Goal: Task Accomplishment & Management: Manage account settings

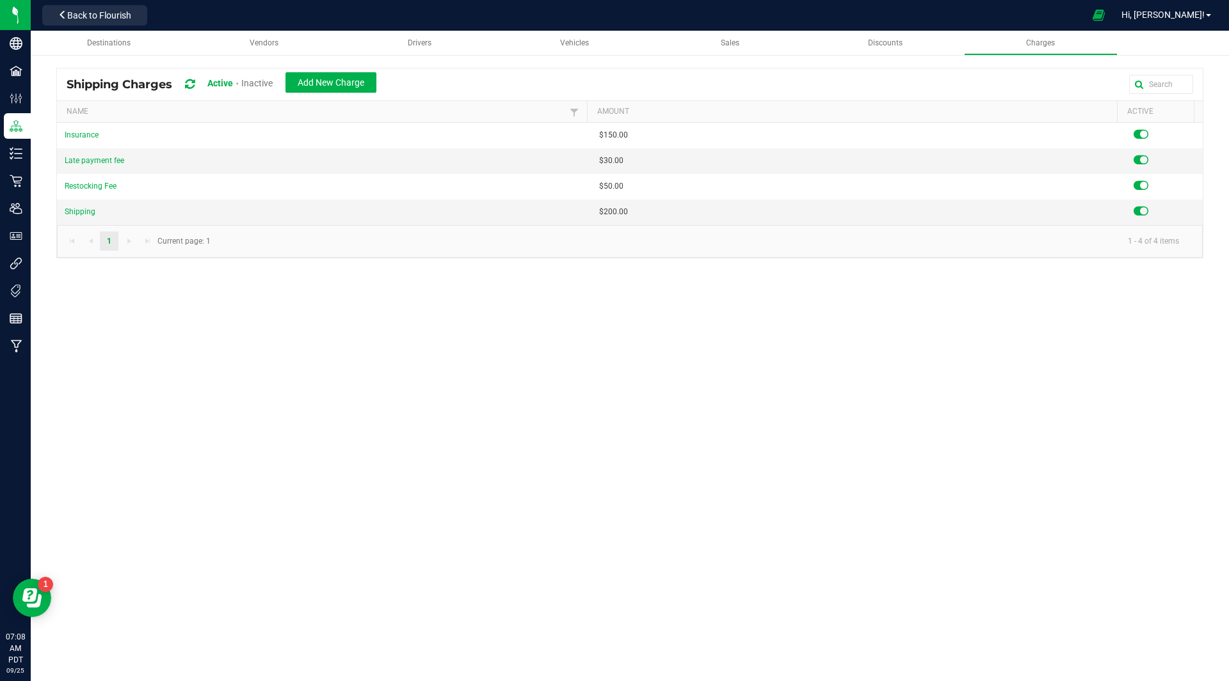
click at [192, 84] on icon at bounding box center [190, 85] width 10 height 12
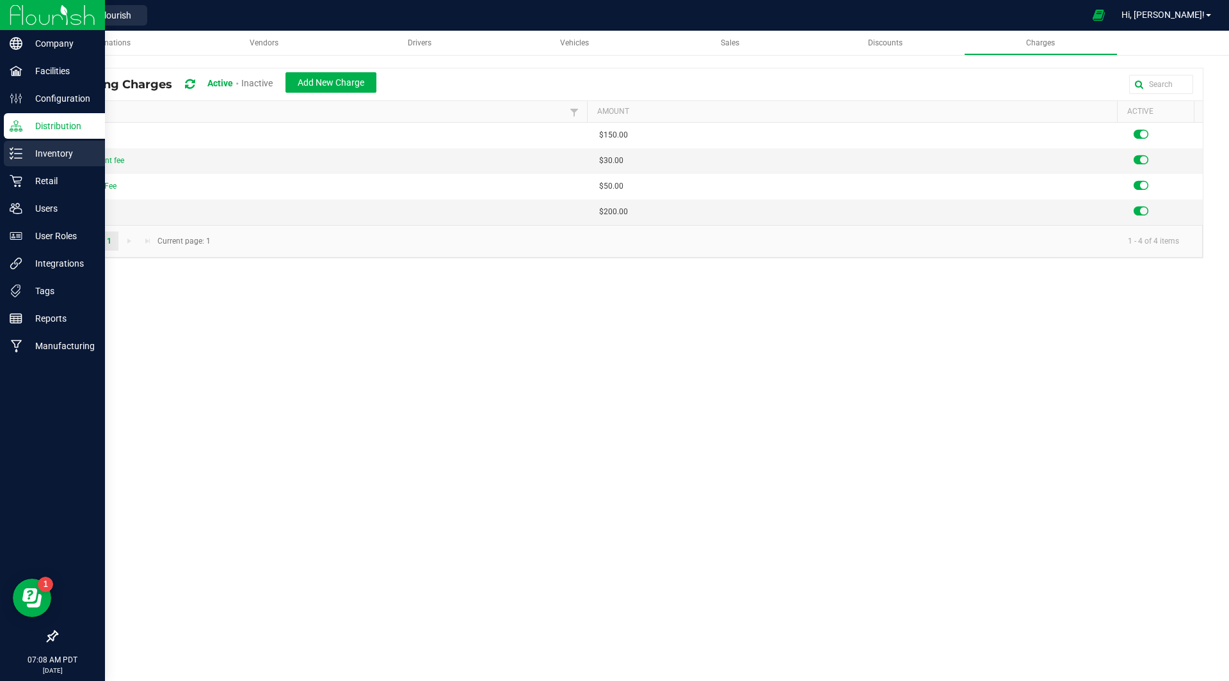
click at [63, 163] on div "Inventory" at bounding box center [54, 154] width 101 height 26
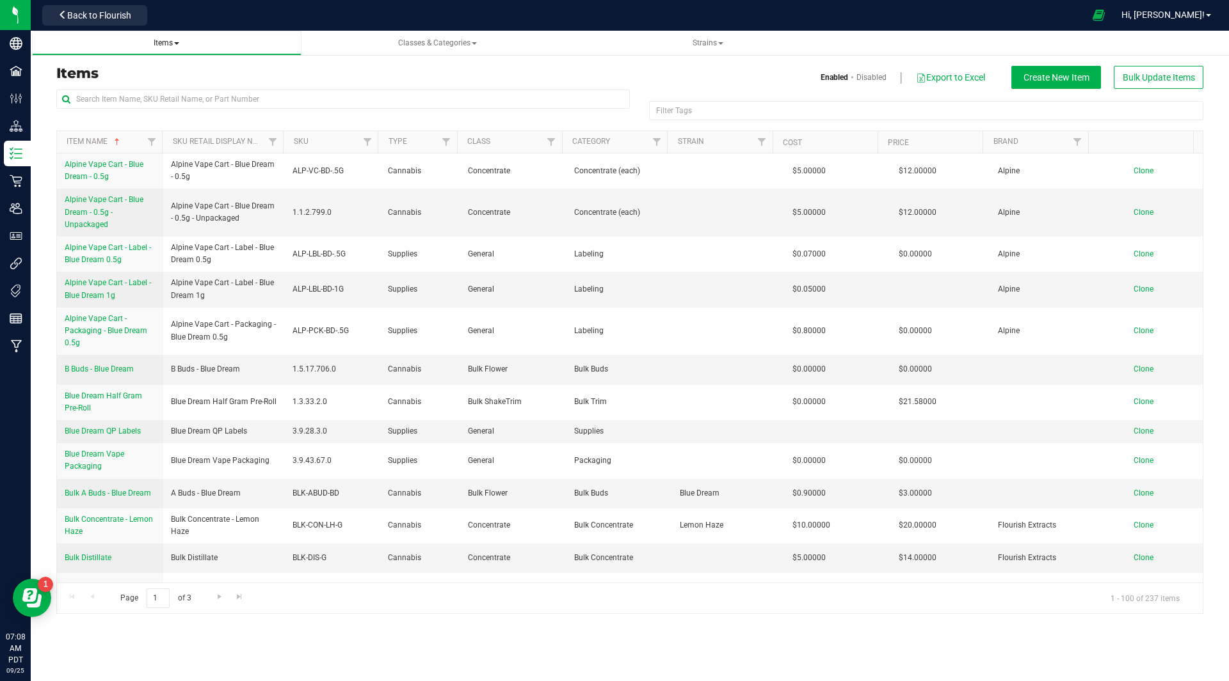
click at [166, 36] on link "Items" at bounding box center [166, 43] width 269 height 25
click at [174, 39] on span "Items" at bounding box center [167, 42] width 26 height 9
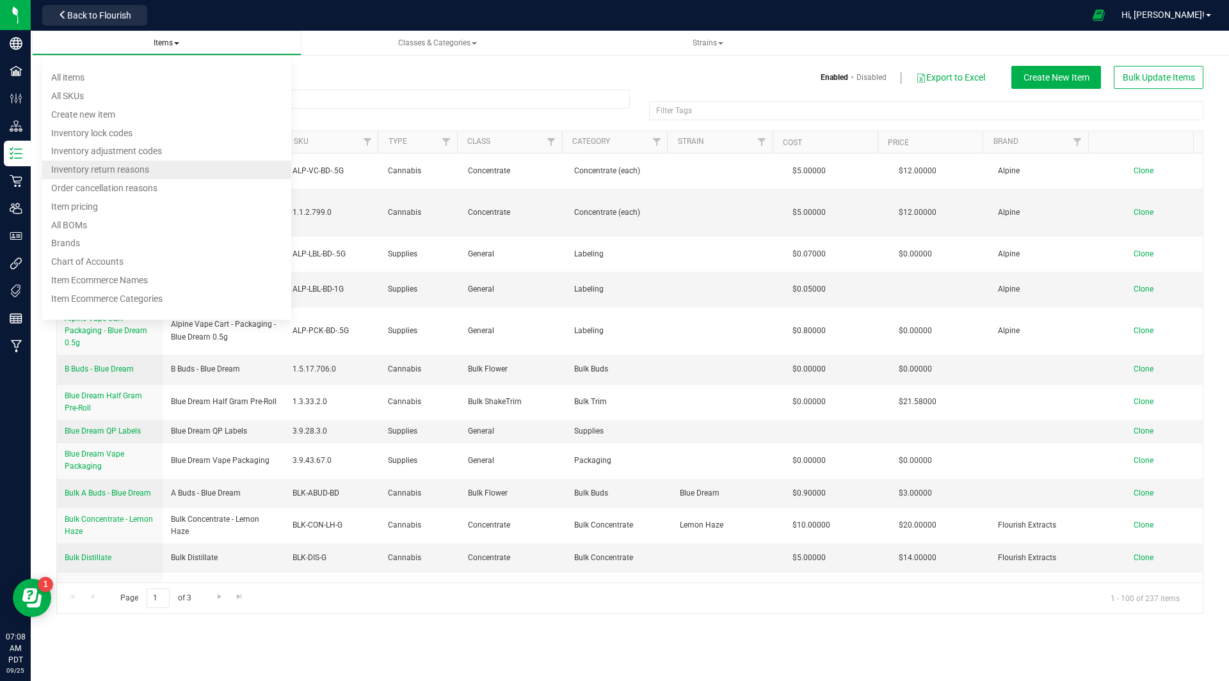
click at [115, 168] on span "Inventory return reasons" at bounding box center [100, 169] width 98 height 10
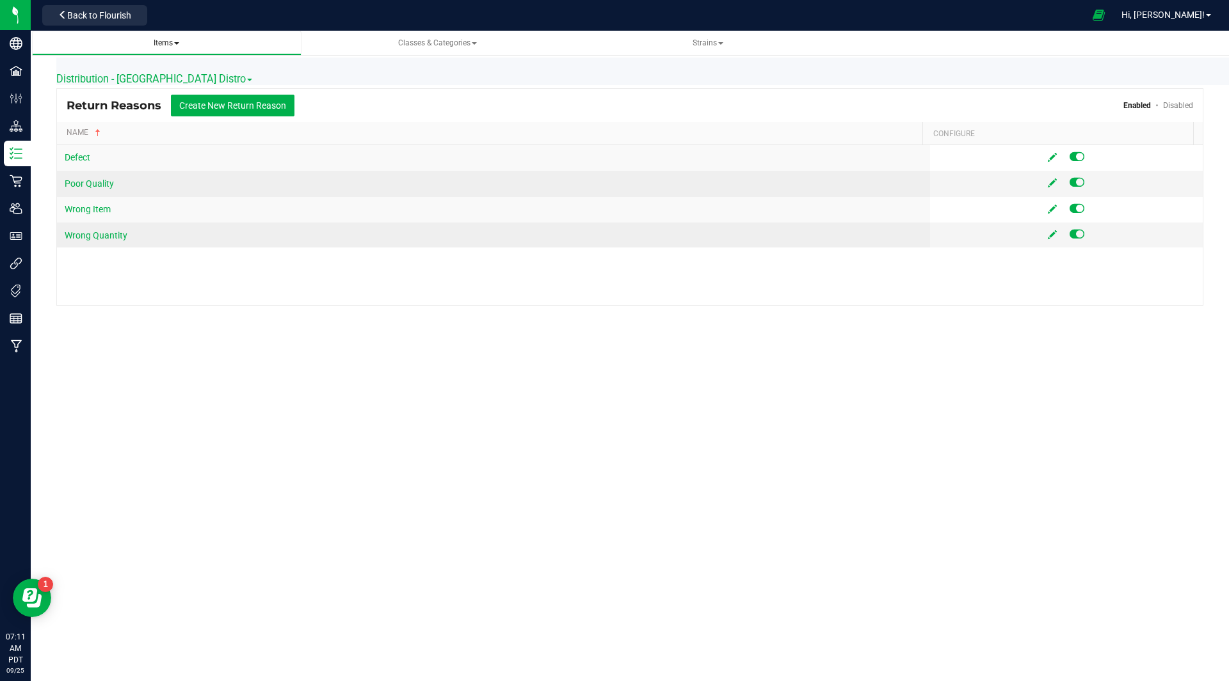
click at [184, 44] on span "Items All items All SKUs Create new item Inventory lock codes Inventory adjustm…" at bounding box center [166, 43] width 249 height 11
click at [162, 44] on span "Items" at bounding box center [167, 42] width 26 height 9
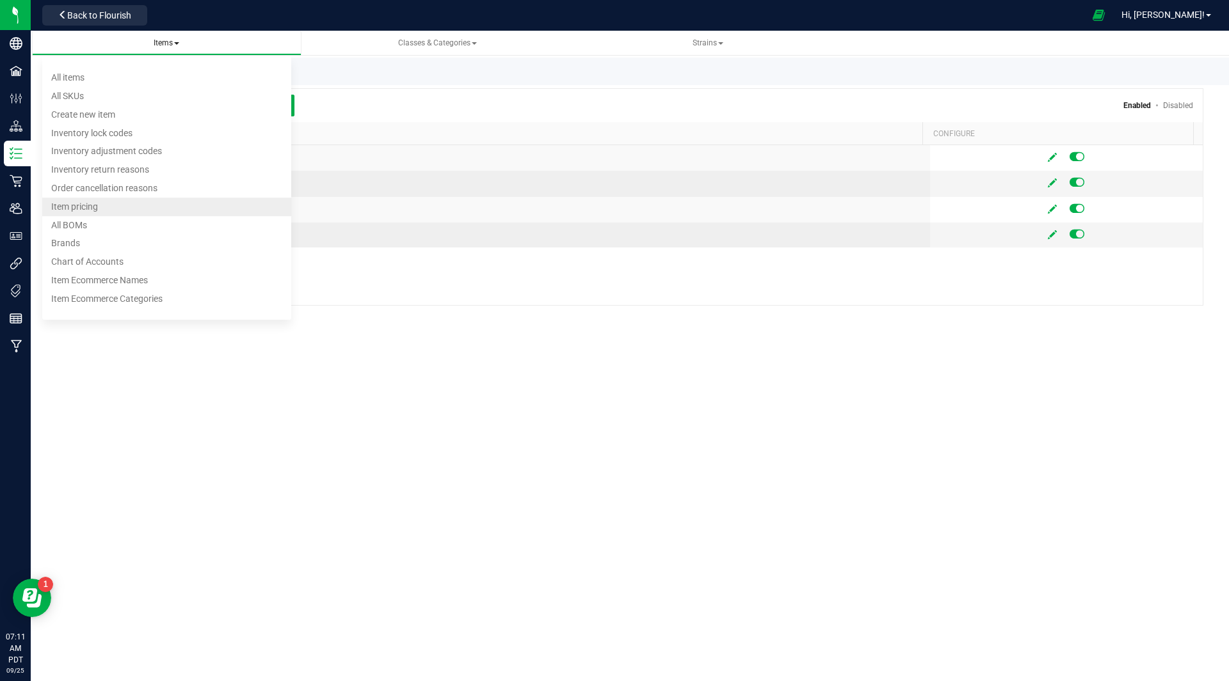
click at [95, 210] on span "Item pricing" at bounding box center [74, 207] width 47 height 10
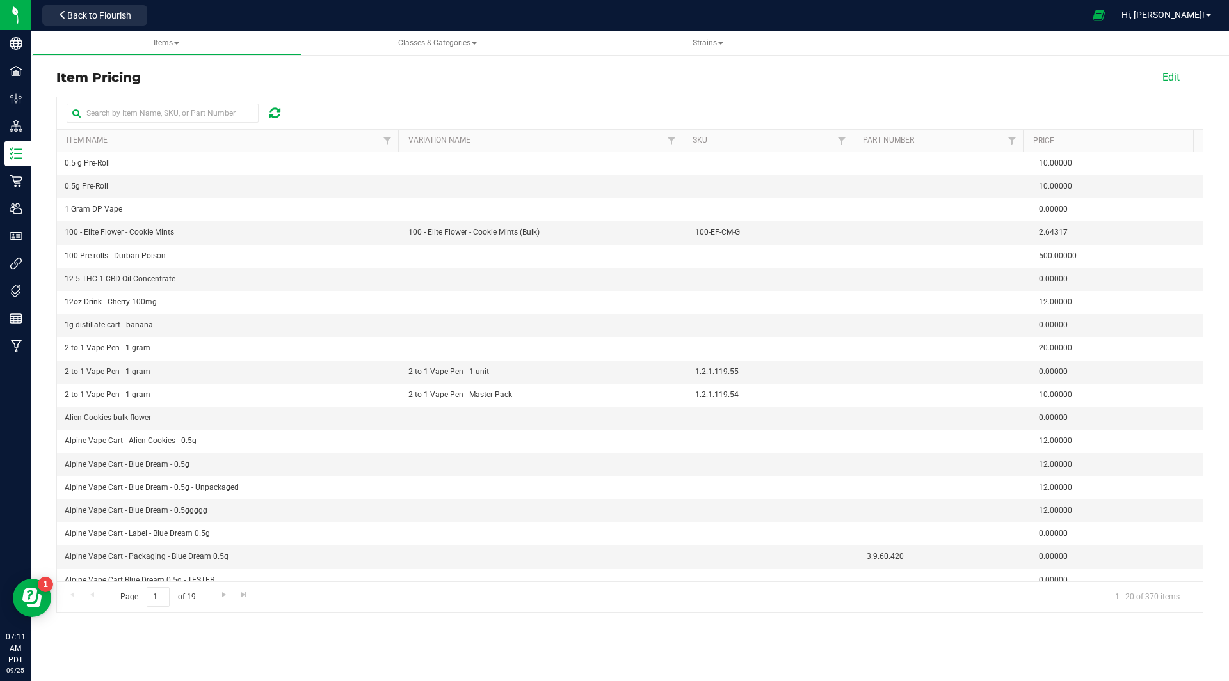
click at [440, 115] on div at bounding box center [629, 113] width 1145 height 32
click at [187, 35] on link "Items All items All SKUs Create new item Inventory lock codes Inventory adjustm…" at bounding box center [166, 43] width 269 height 25
click at [179, 49] on link "Items All items All SKUs Create new item Inventory lock codes Inventory adjustm…" at bounding box center [166, 43] width 269 height 25
click at [164, 36] on link "Items All items All SKUs Create new item Inventory lock codes Inventory adjustm…" at bounding box center [166, 43] width 269 height 25
click at [333, 82] on div "Item Pricing" at bounding box center [390, 77] width 669 height 19
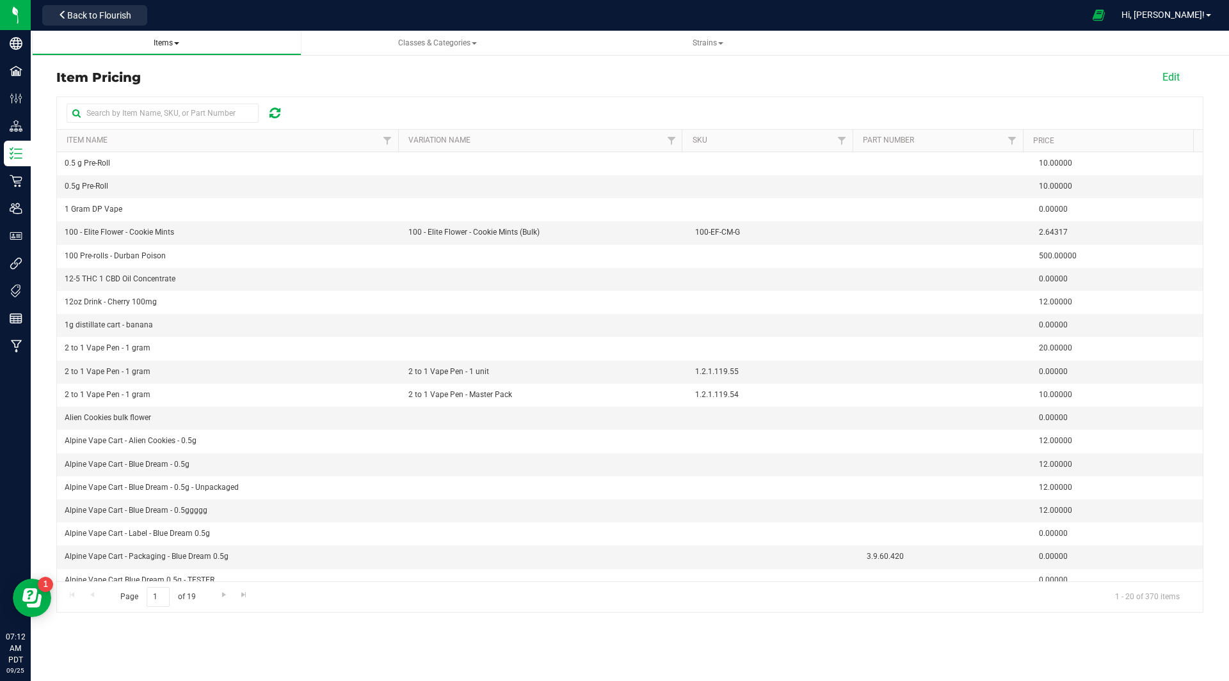
click at [158, 40] on span "Items" at bounding box center [167, 42] width 26 height 9
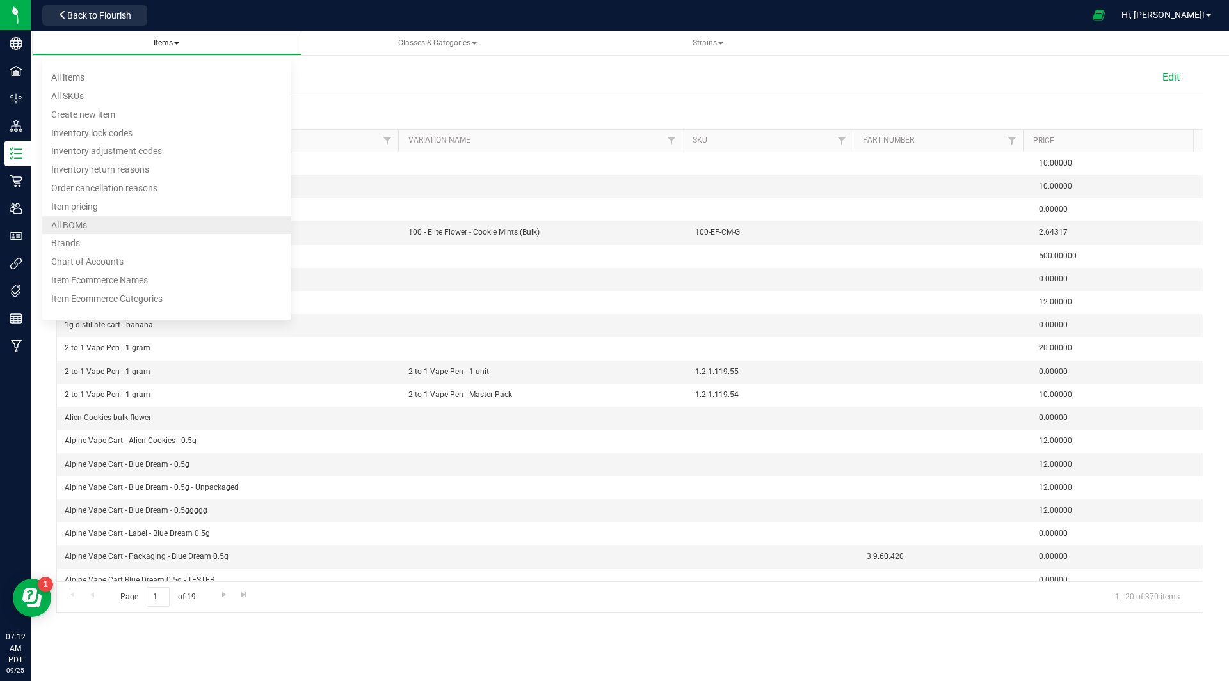
click at [107, 221] on li "All BOMs" at bounding box center [166, 225] width 249 height 19
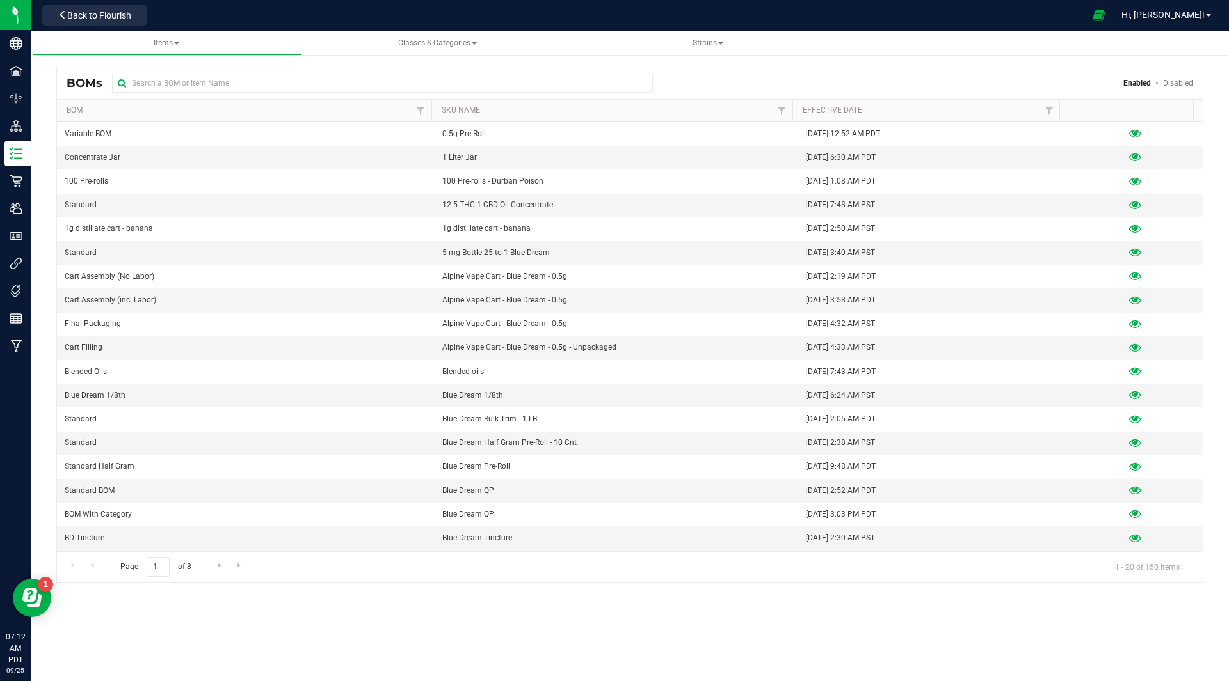
click at [513, 578] on div "Page 1 of 8 1 - 20 of 150 items" at bounding box center [629, 567] width 1145 height 31
click at [1060, 102] on div at bounding box center [1059, 111] width 6 height 22
click at [1047, 104] on link "Filter" at bounding box center [1048, 111] width 21 height 22
click at [1165, 187] on span "select" at bounding box center [1167, 188] width 10 height 10
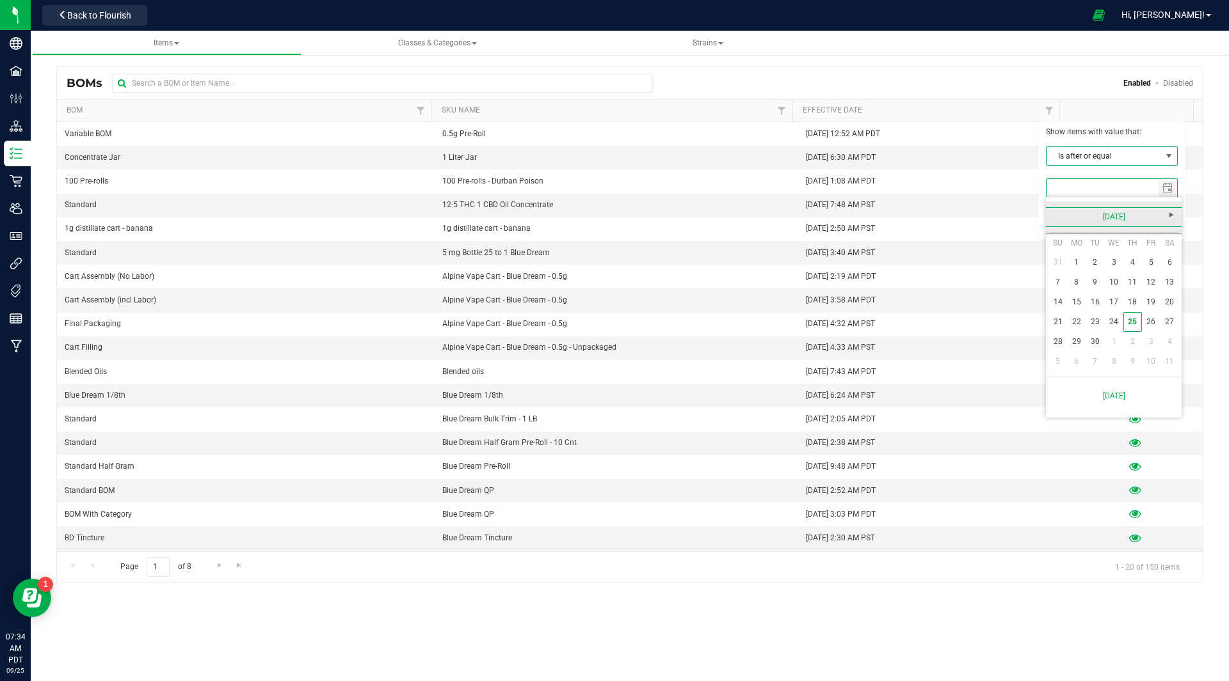
click at [1086, 221] on link "[DATE]" at bounding box center [1114, 217] width 138 height 20
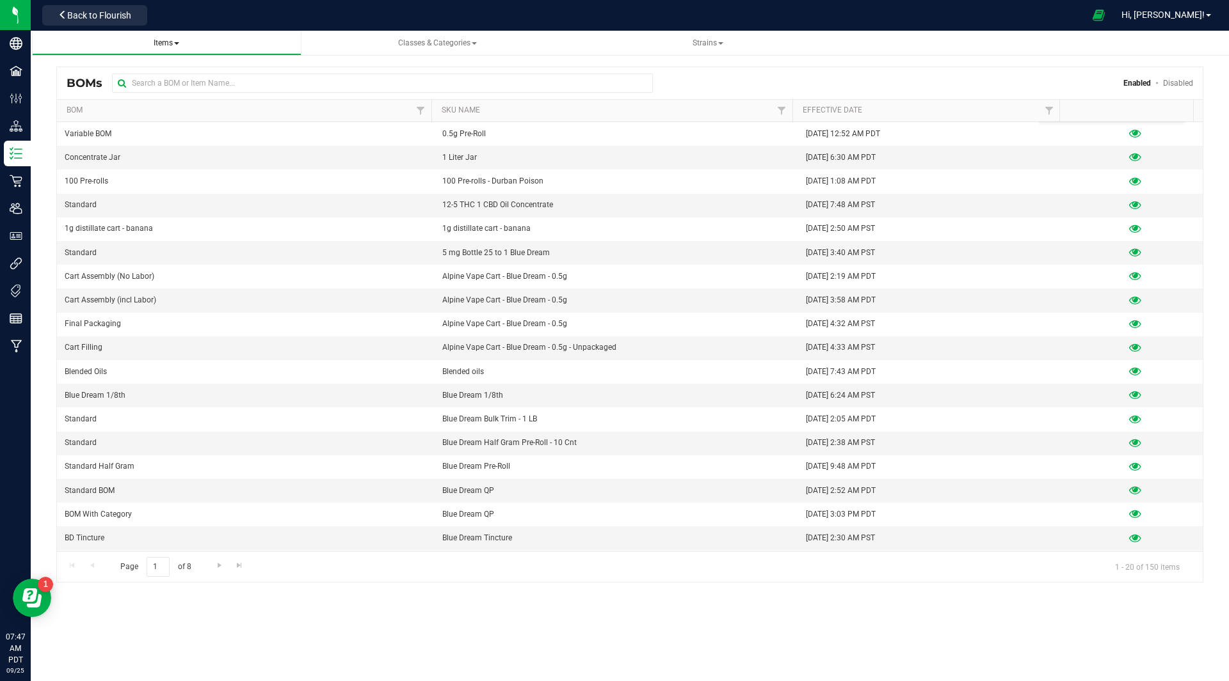
click at [175, 53] on link "Items All items All SKUs Create new item Inventory lock codes Inventory adjustm…" at bounding box center [166, 43] width 269 height 25
click at [165, 40] on span "Items" at bounding box center [167, 42] width 26 height 9
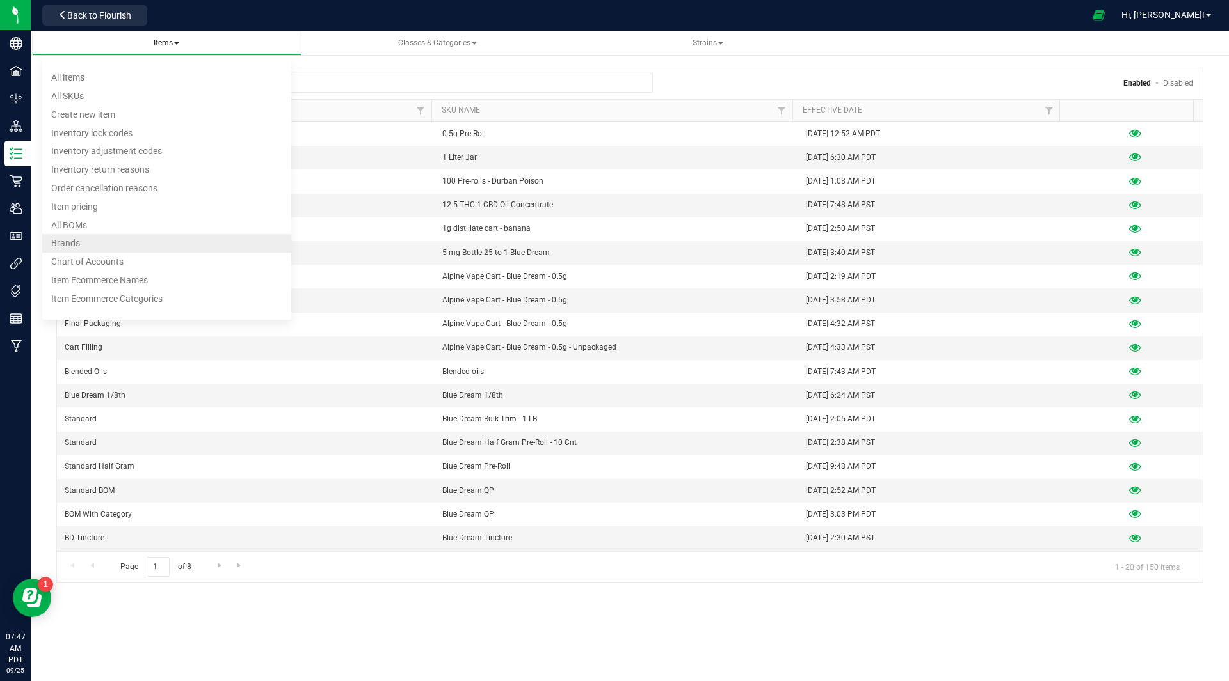
click at [93, 239] on li "Brands" at bounding box center [166, 244] width 249 height 19
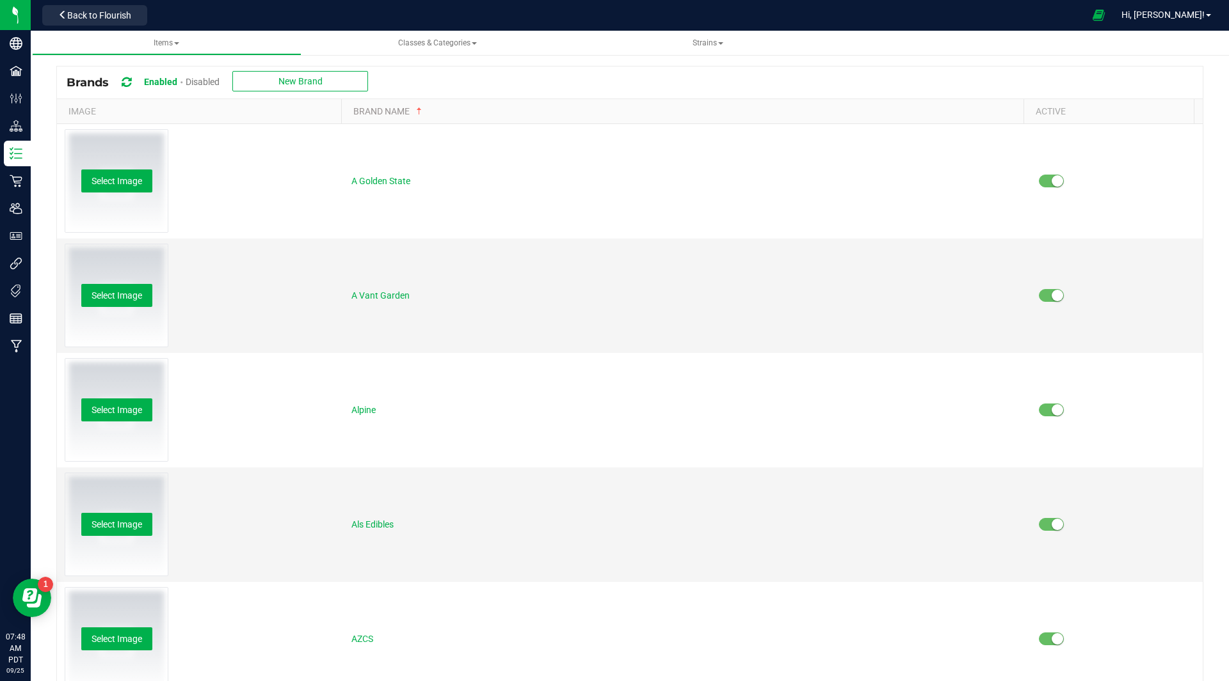
click at [205, 83] on span "Disabled" at bounding box center [203, 82] width 34 height 10
click at [170, 74] on div "Enabled" at bounding box center [164, 82] width 40 height 24
click at [159, 83] on span "Enabled" at bounding box center [160, 81] width 32 height 10
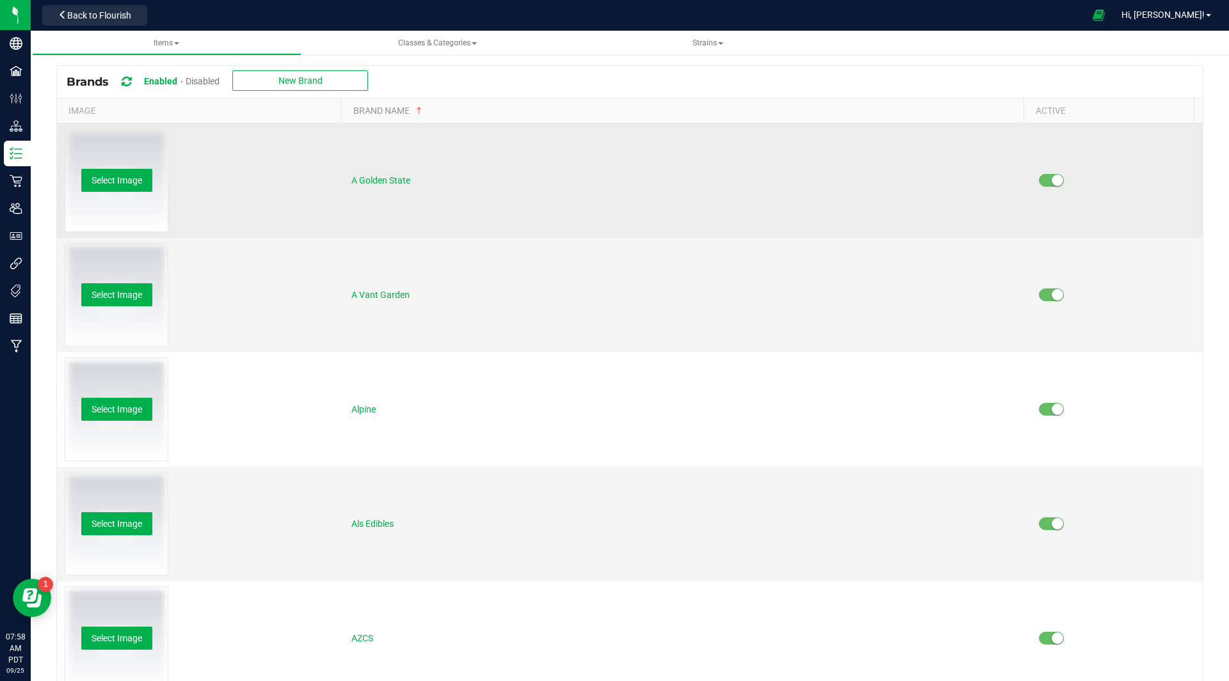
drag, startPoint x: 340, startPoint y: 184, endPoint x: 433, endPoint y: 187, distance: 93.5
click at [433, 187] on td "A Golden State" at bounding box center [687, 180] width 687 height 115
copy span "A Golden State"
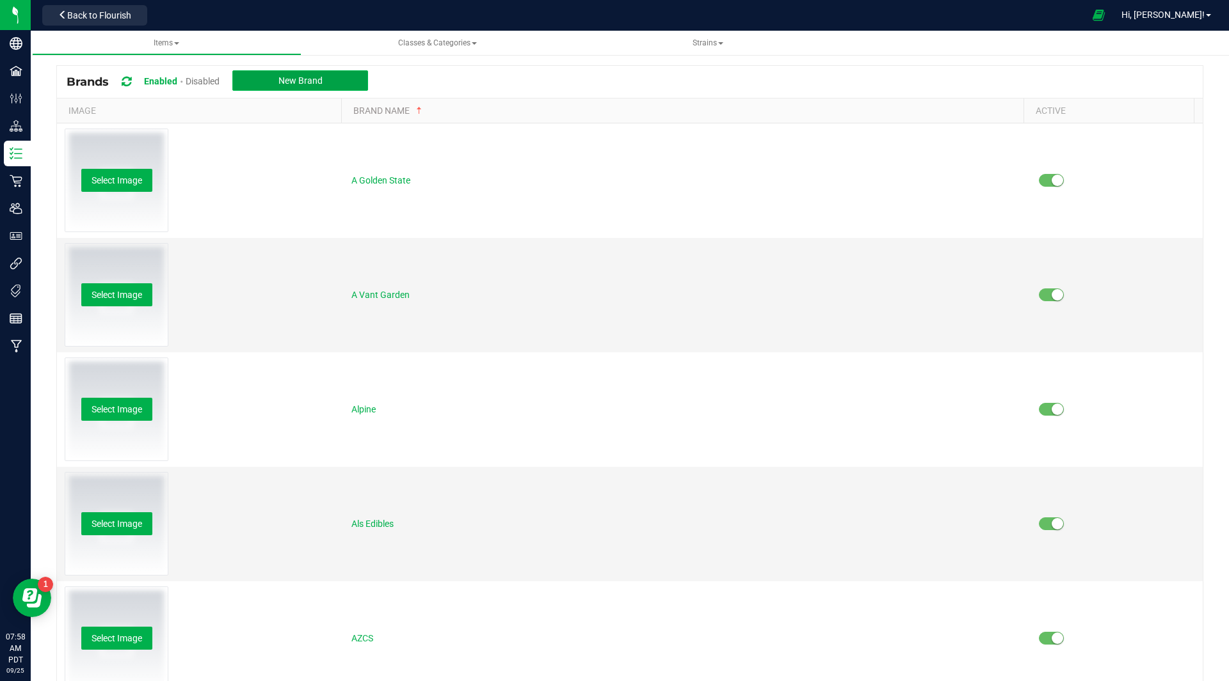
click at [322, 84] on span "New Brand" at bounding box center [300, 81] width 44 height 10
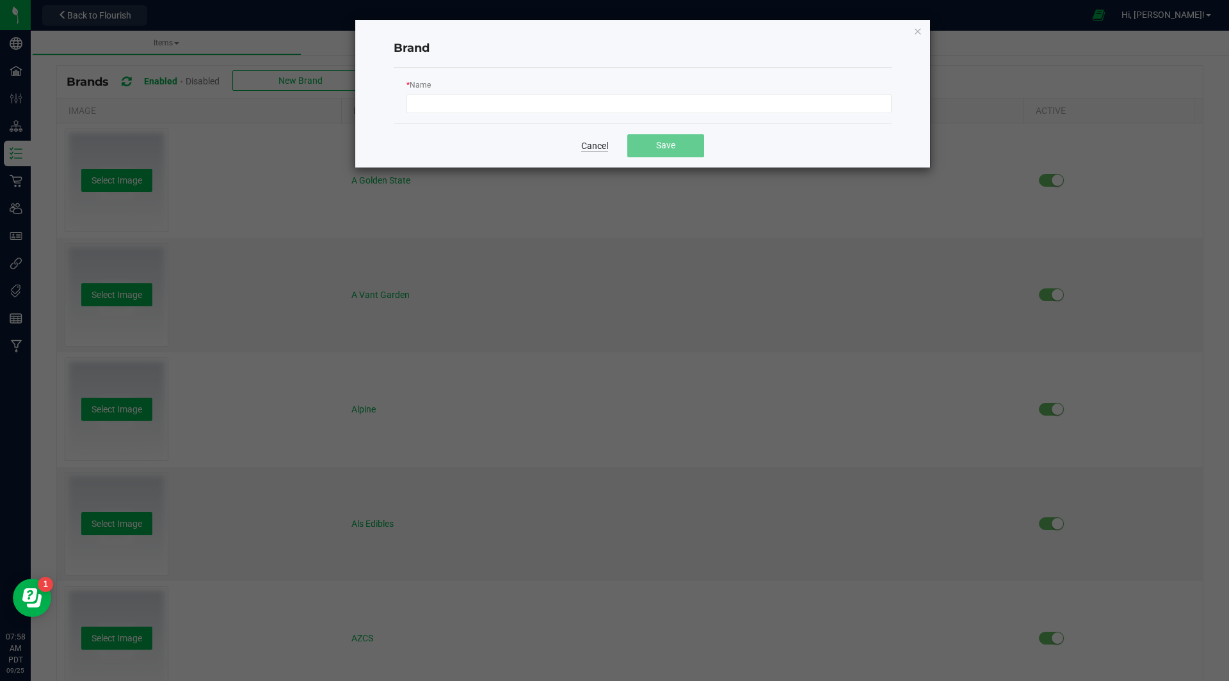
click at [593, 142] on link "Cancel" at bounding box center [594, 145] width 27 height 13
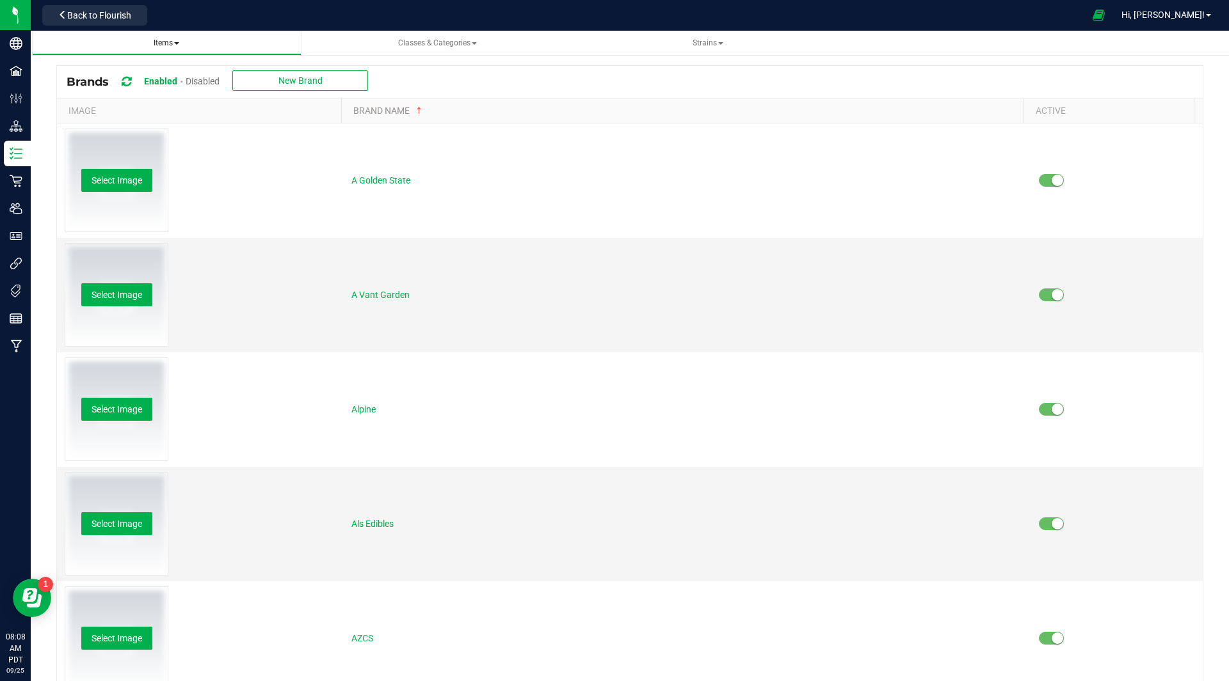
click at [180, 49] on span "Items All items All SKUs Create new item Inventory lock codes Inventory adjustm…" at bounding box center [166, 43] width 249 height 11
click at [164, 55] on link "Items All items All SKUs Create new item Inventory lock codes Inventory adjustm…" at bounding box center [166, 43] width 269 height 25
click at [164, 42] on span "Items" at bounding box center [167, 42] width 26 height 9
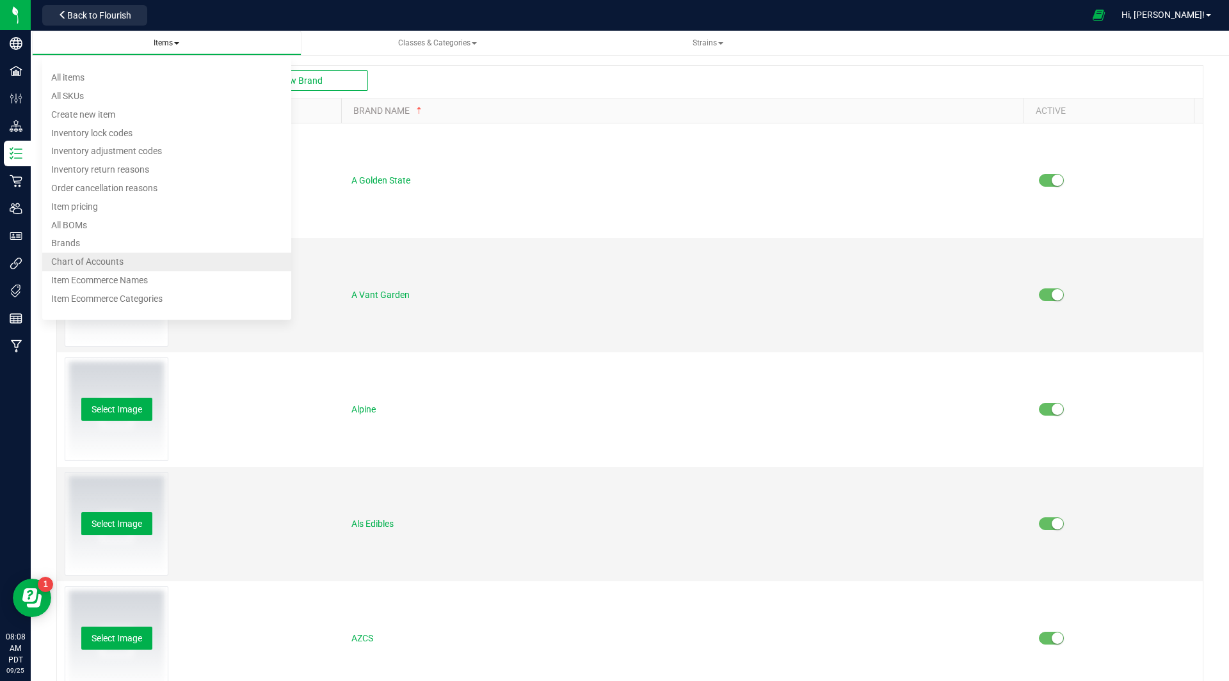
click at [86, 259] on span "Chart of Accounts" at bounding box center [87, 262] width 72 height 10
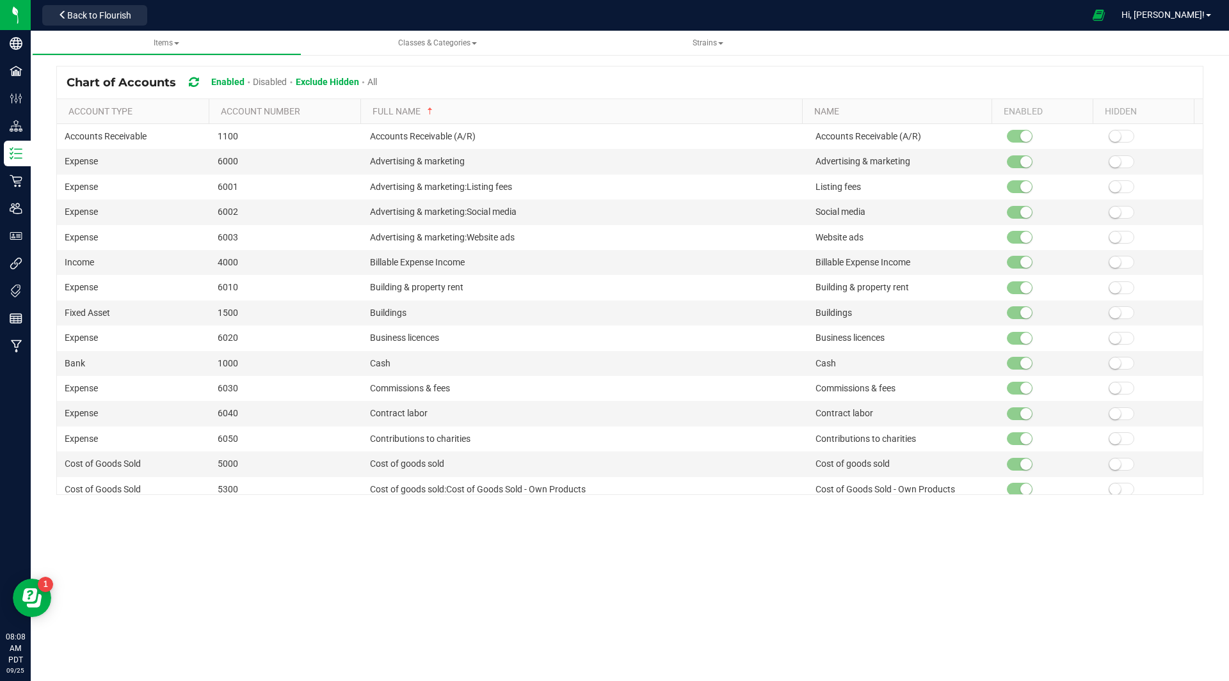
click at [487, 72] on div "Chart of Accounts Enabled Disabled Exclude Hidden All" at bounding box center [629, 83] width 1145 height 32
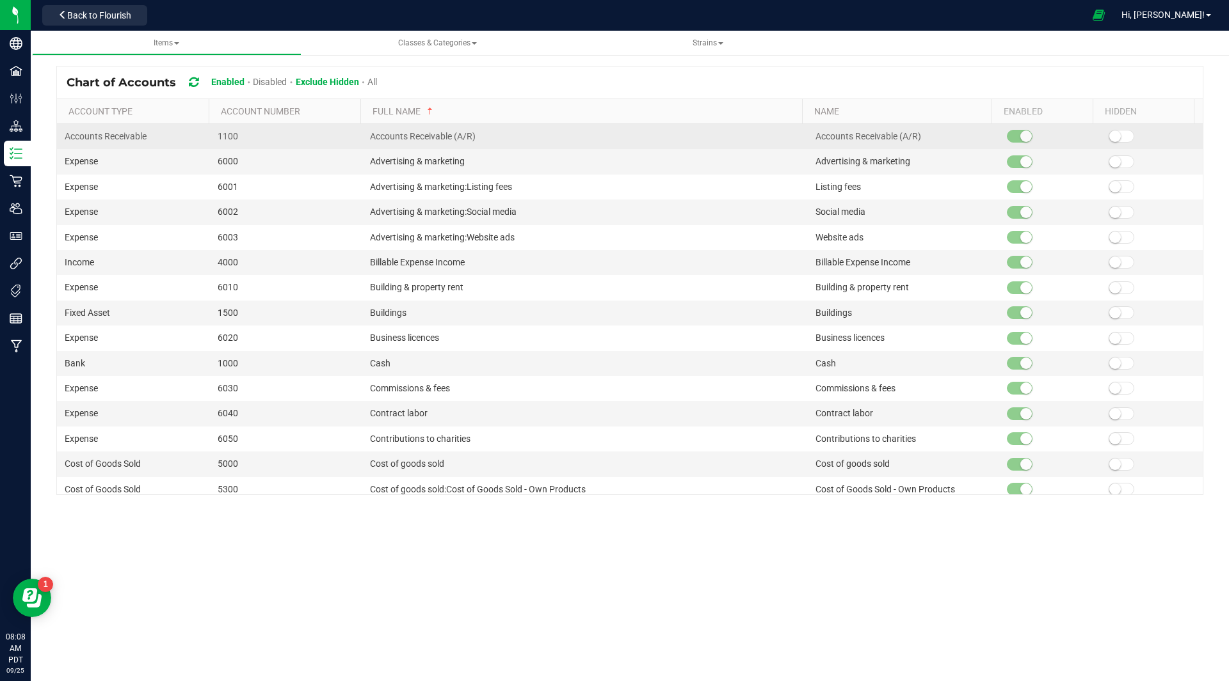
drag, startPoint x: 358, startPoint y: 144, endPoint x: 497, endPoint y: 141, distance: 138.2
click at [497, 141] on tr "Accounts Receivable 1100 Accounts Receivable (A/R) Accounts Receivable (A/R)" at bounding box center [629, 136] width 1145 height 25
copy tr "Accounts Receivable (A/R)"
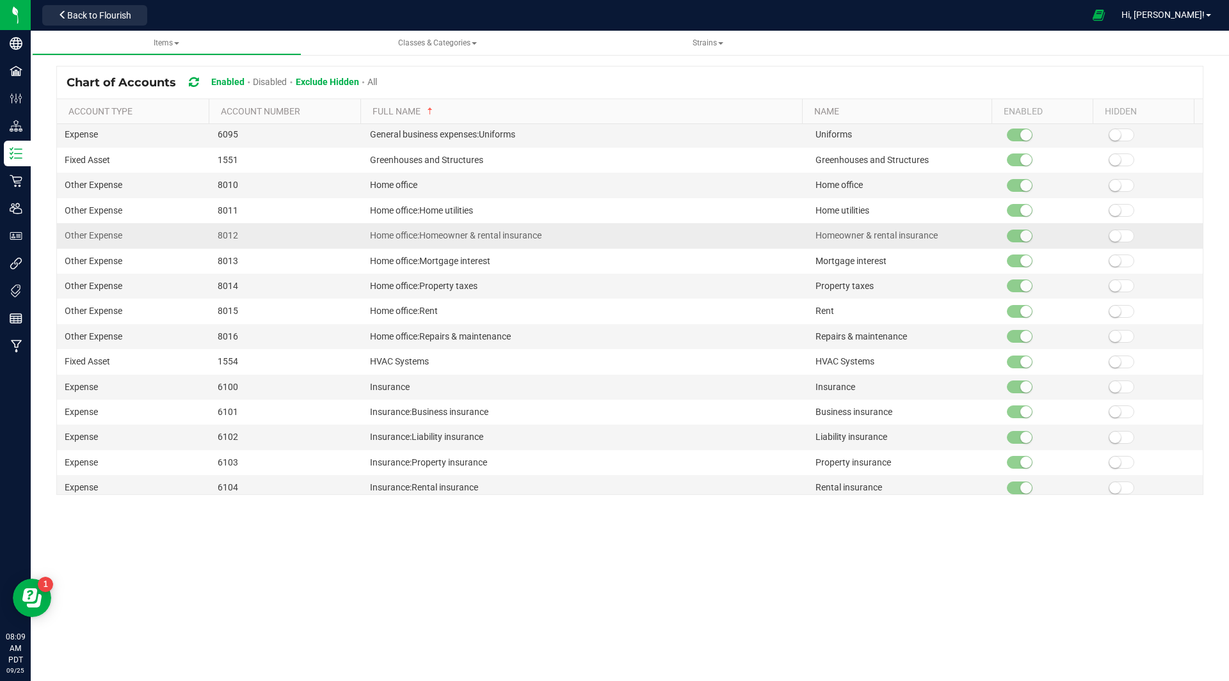
scroll to position [1104, 0]
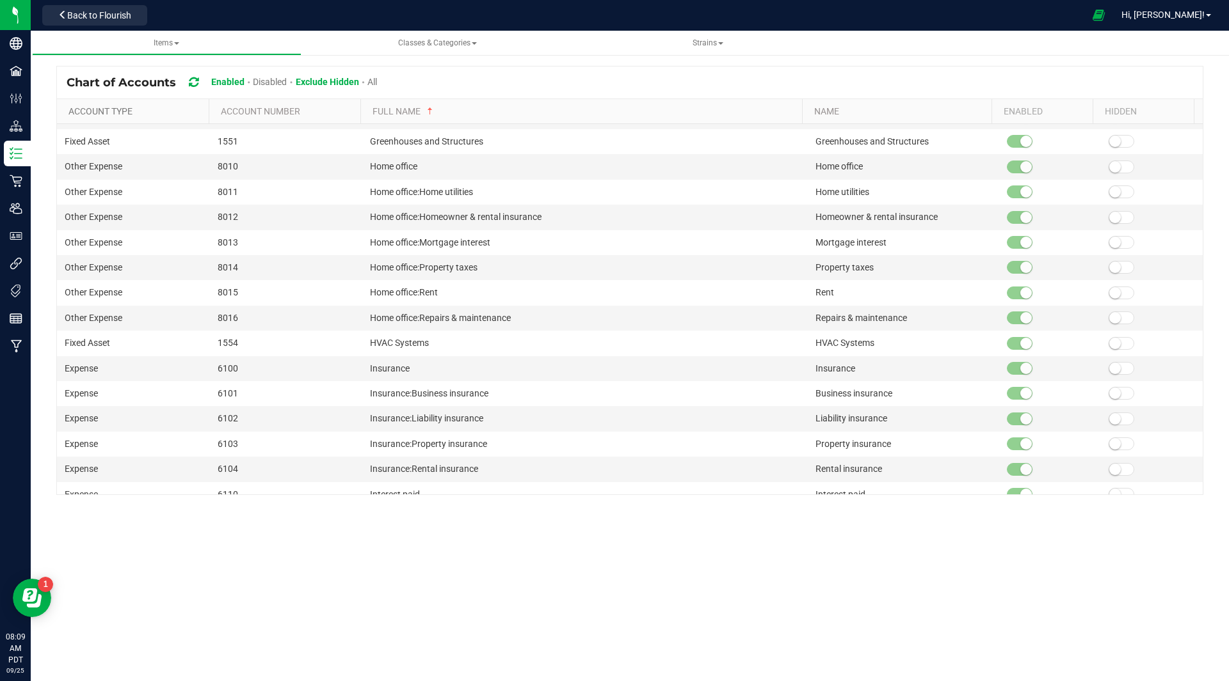
click at [111, 109] on link "Account Type" at bounding box center [135, 111] width 134 height 10
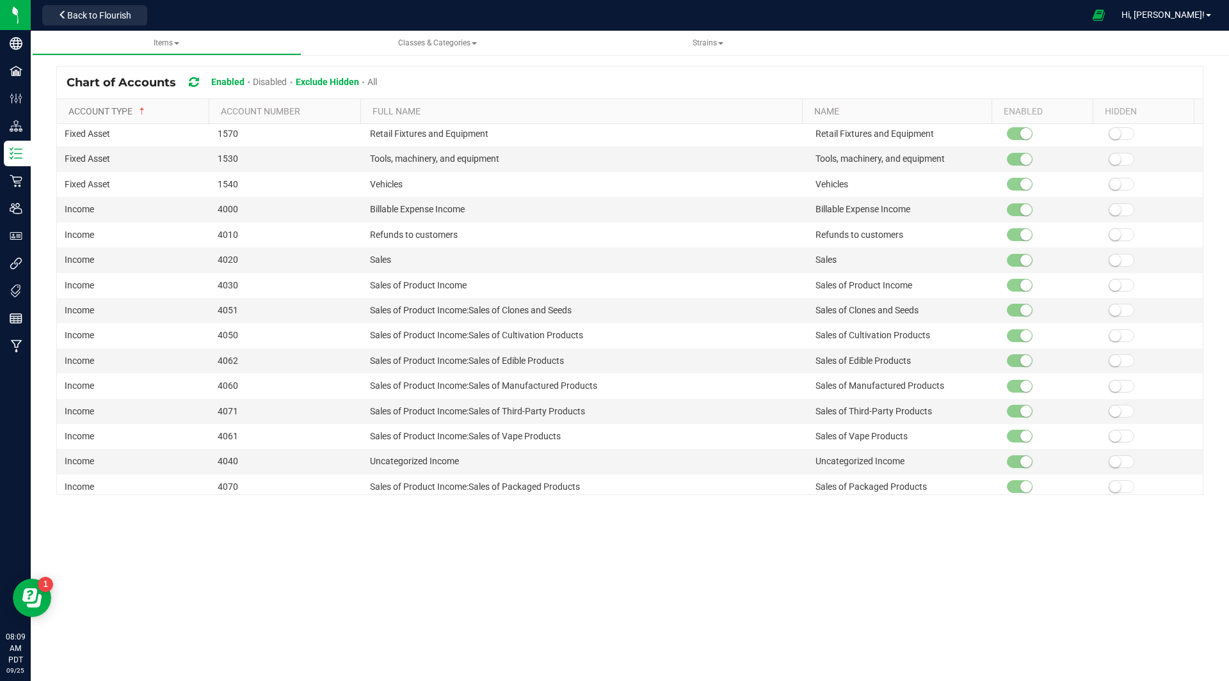
scroll to position [2678, 0]
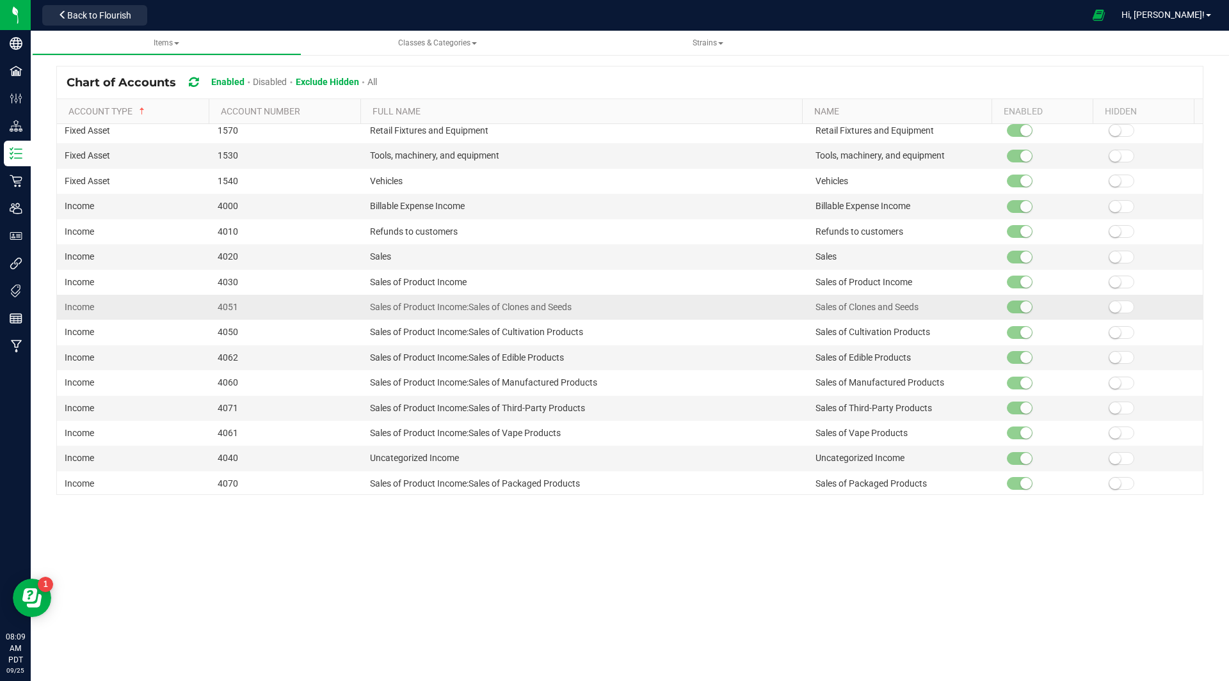
click at [499, 310] on span "Sales of Product Income:Sales of Clones and Seeds" at bounding box center [471, 307] width 202 height 10
copy span "Sales of Product Income:Sales of Clones and Seeds"
click at [540, 529] on div "Items All items All SKUs Create new item Inventory lock codes Inventory adjustm…" at bounding box center [630, 356] width 1198 height 651
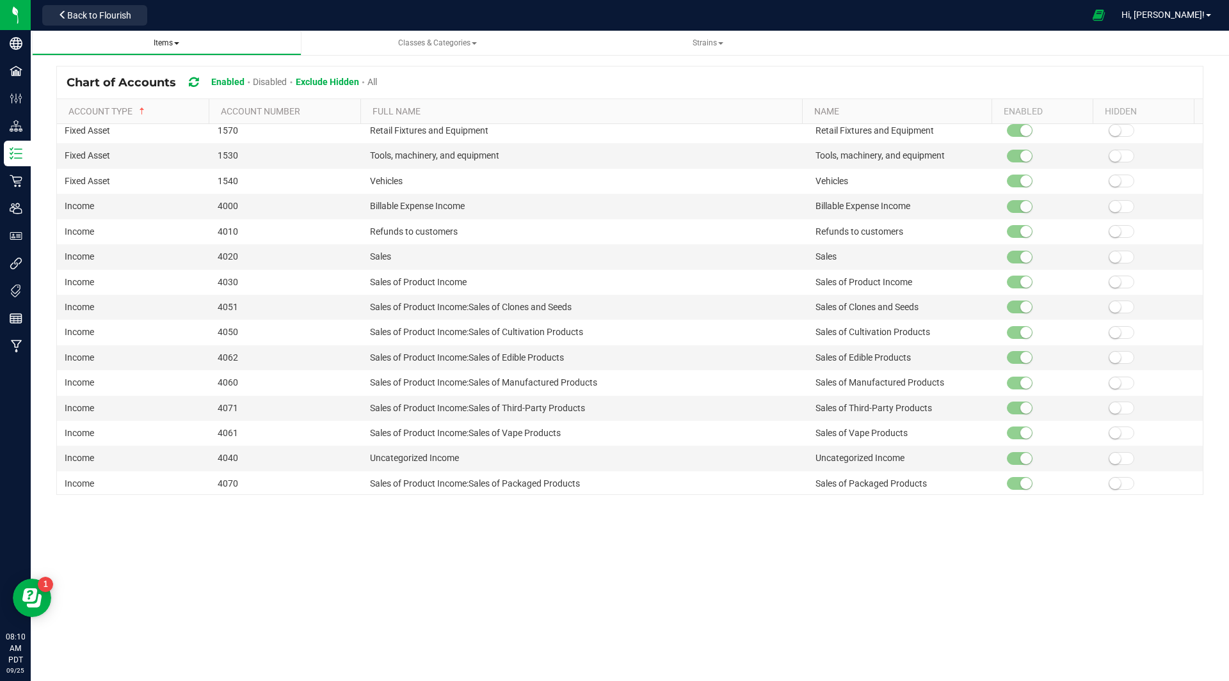
click at [168, 35] on link "Items All items All SKUs Create new item Inventory lock codes Inventory adjustm…" at bounding box center [166, 43] width 269 height 25
click at [176, 56] on link "Items All items All SKUs Create new item Inventory lock codes Inventory adjustm…" at bounding box center [166, 43] width 269 height 25
click at [173, 42] on span "Items" at bounding box center [167, 42] width 26 height 9
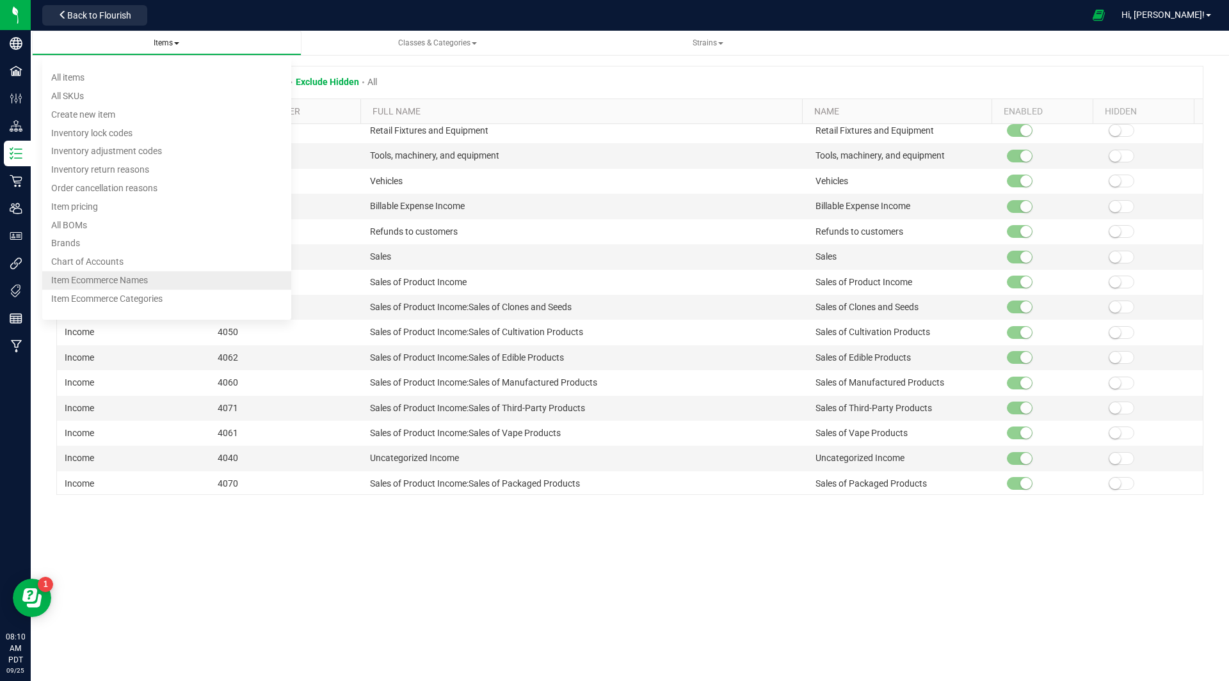
click at [138, 280] on span "Item Ecommerce Names" at bounding box center [99, 280] width 97 height 10
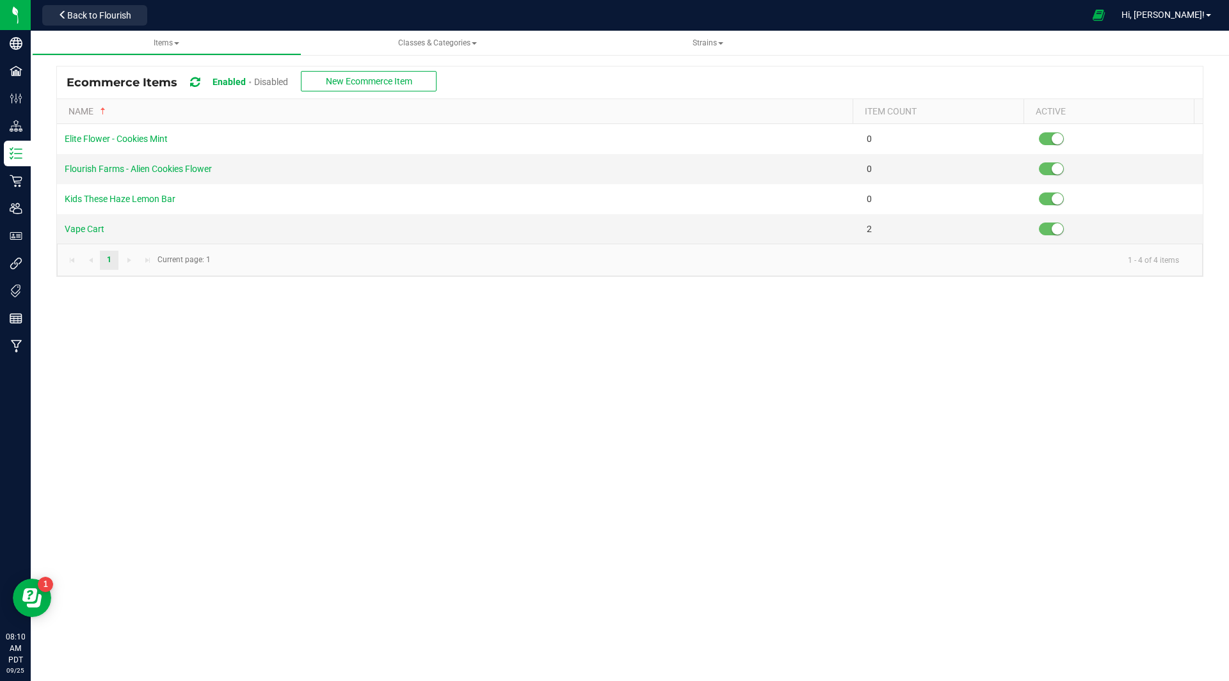
click at [507, 385] on div "Items All items All SKUs Create new item Inventory lock codes Inventory adjustm…" at bounding box center [630, 356] width 1198 height 651
drag, startPoint x: 221, startPoint y: 147, endPoint x: 56, endPoint y: 141, distance: 164.5
click at [56, 141] on kendo-grid "Ecommerce Items Enabled Disabled New Ecommerce Item Name Item Count Active Elit…" at bounding box center [629, 171] width 1147 height 211
copy table "Elite Flower - Cookies Mint"
click at [168, 31] on link "Items All items All SKUs Create new item Inventory lock codes Inventory adjustm…" at bounding box center [166, 43] width 269 height 25
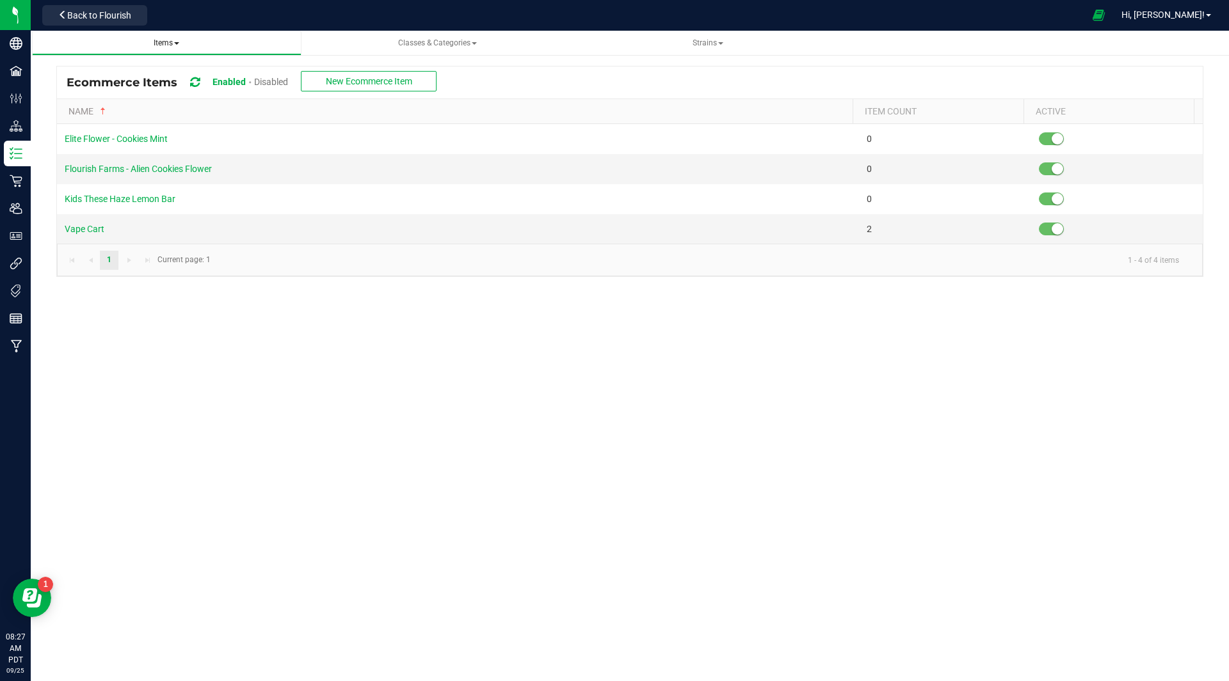
click at [168, 45] on span "Items" at bounding box center [167, 42] width 26 height 9
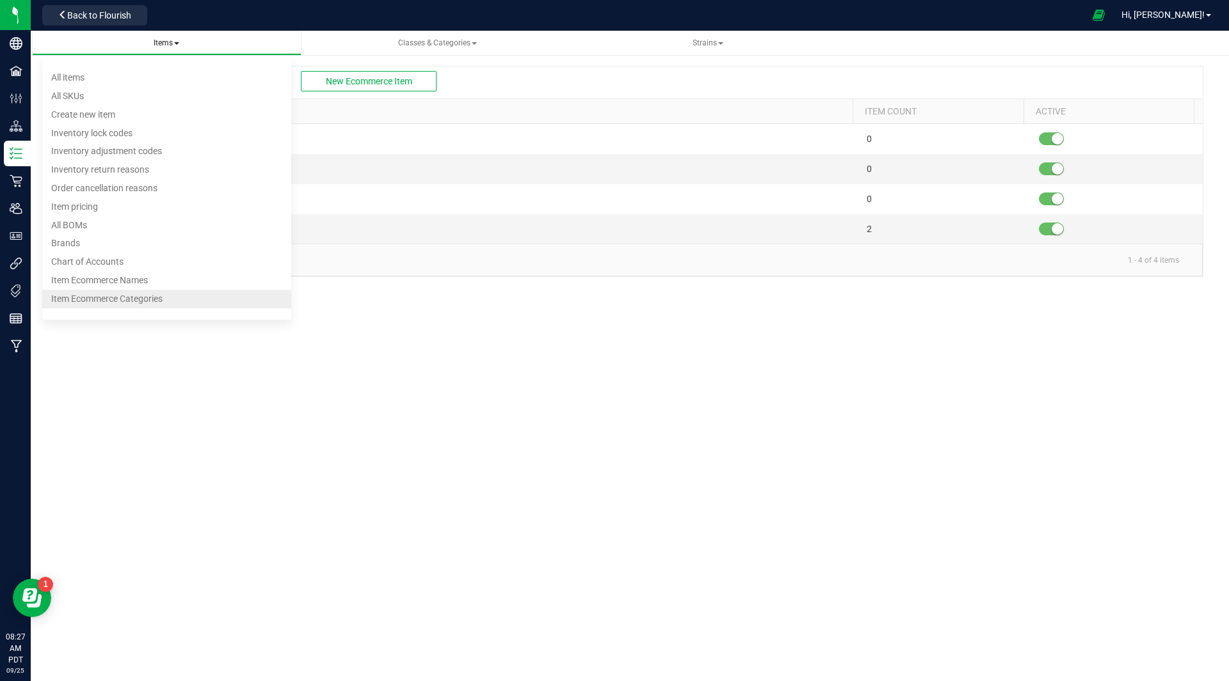
click at [123, 294] on span "Item Ecommerce Categories" at bounding box center [106, 299] width 111 height 10
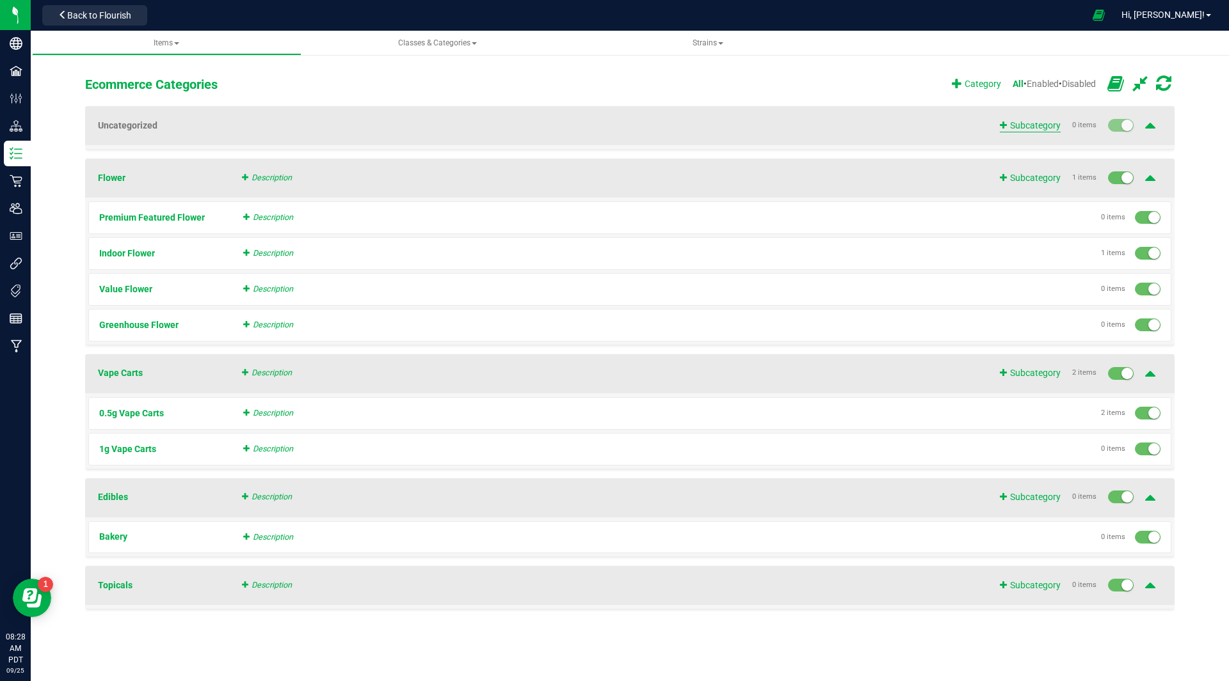
click at [1026, 129] on span "Subcategory" at bounding box center [1029, 125] width 61 height 13
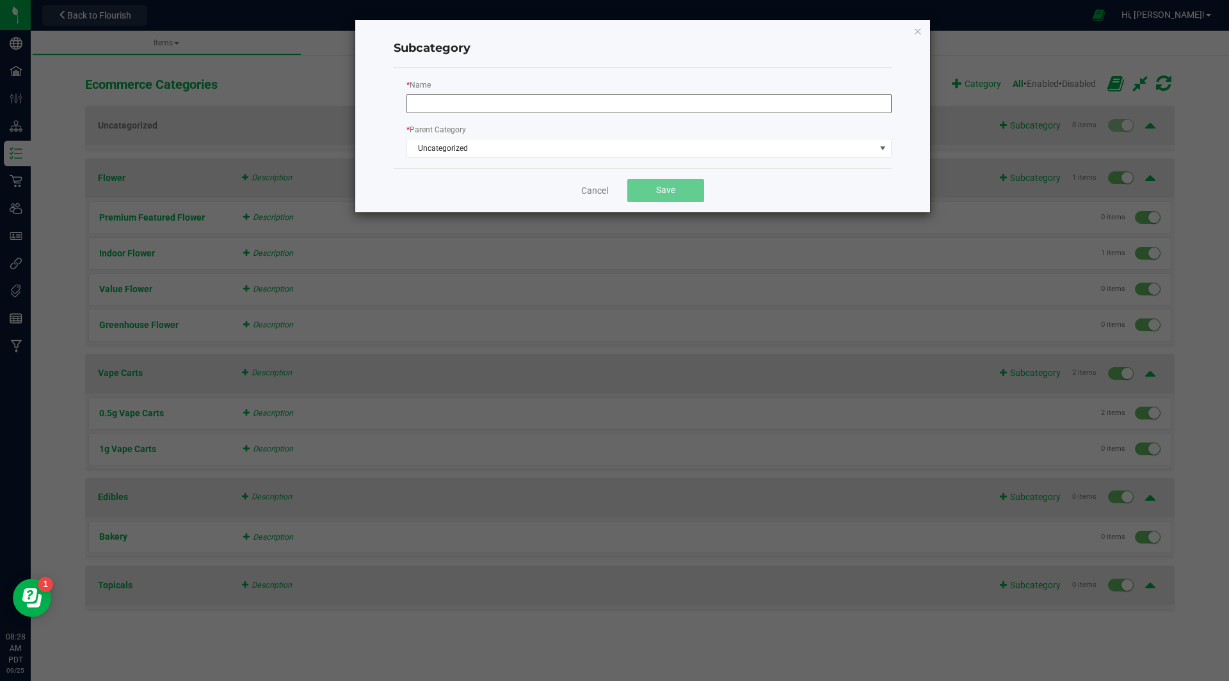
click at [530, 107] on input "text" at bounding box center [648, 103] width 485 height 19
type input "Chocolate"
click at [661, 188] on span "Save" at bounding box center [665, 193] width 19 height 10
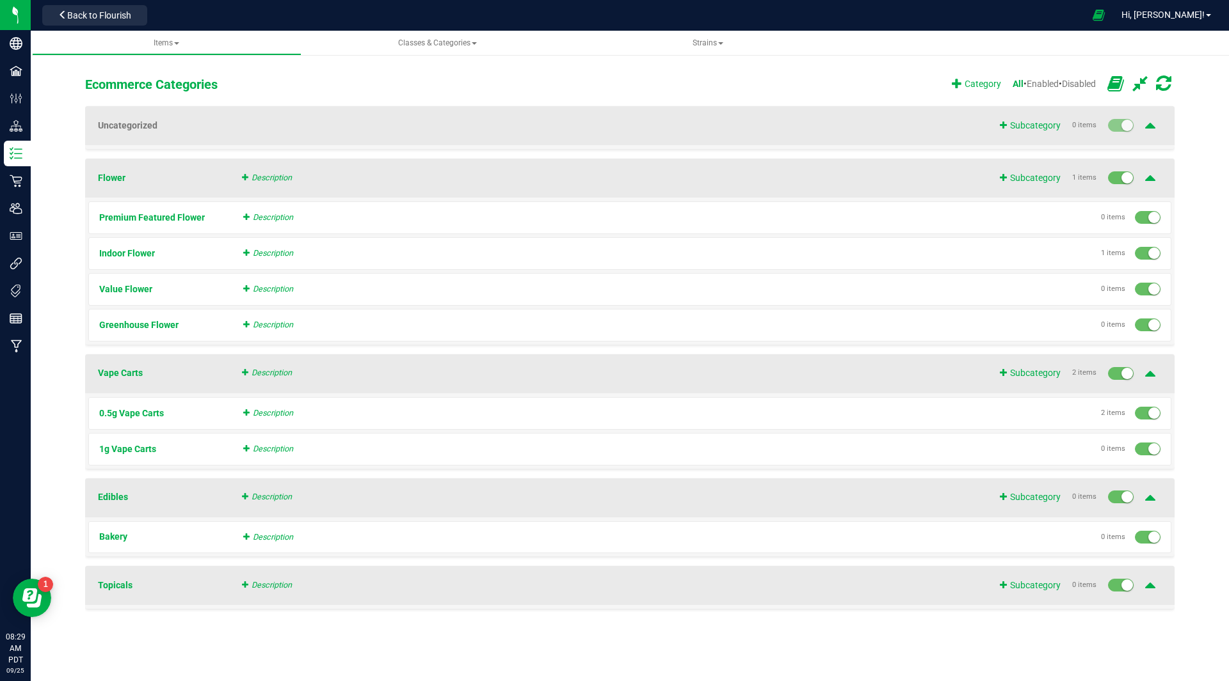
click at [1153, 129] on icon at bounding box center [1150, 125] width 10 height 18
click at [1156, 82] on icon at bounding box center [1163, 83] width 15 height 18
click at [1165, 83] on icon at bounding box center [1163, 83] width 15 height 18
click at [774, 58] on div "Ecommerce Categories Category All • Enabled • Disabled Uncategorized Subcategor…" at bounding box center [629, 345] width 1147 height 591
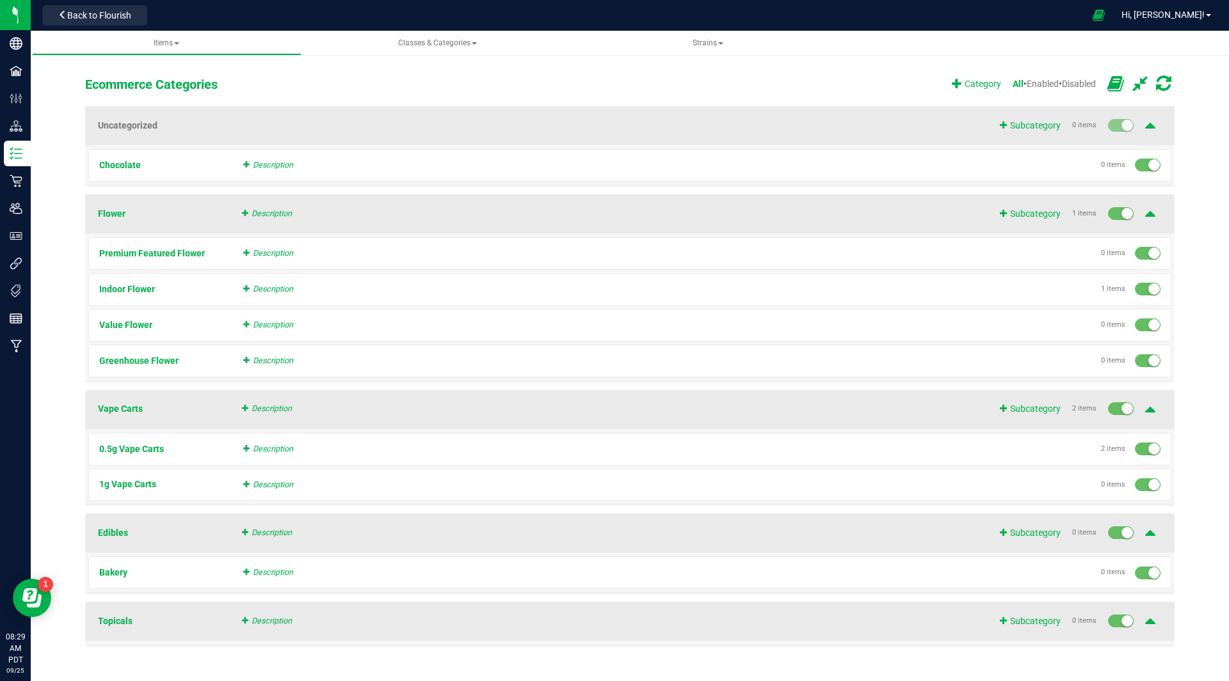
scroll to position [26, 0]
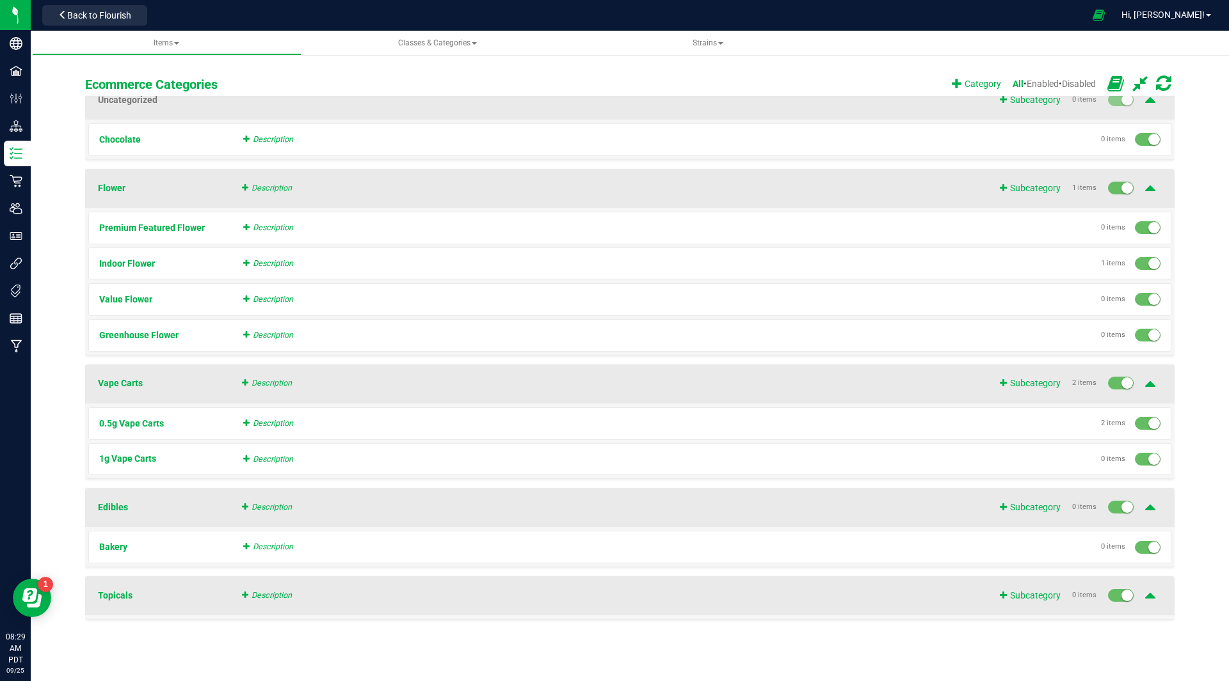
click at [1152, 600] on icon at bounding box center [1150, 595] width 10 height 18
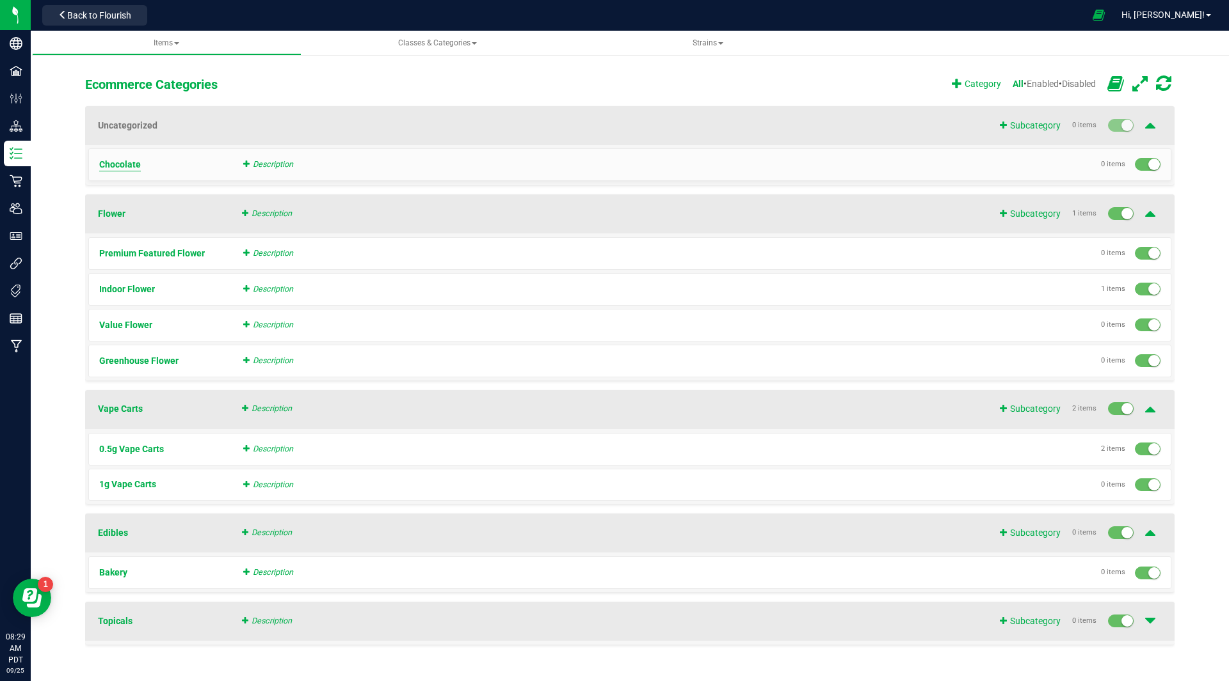
click at [118, 170] on span "Chocolate" at bounding box center [120, 164] width 42 height 13
click at [384, 181] on div "Chocolate Description 0 items" at bounding box center [629, 164] width 1083 height 33
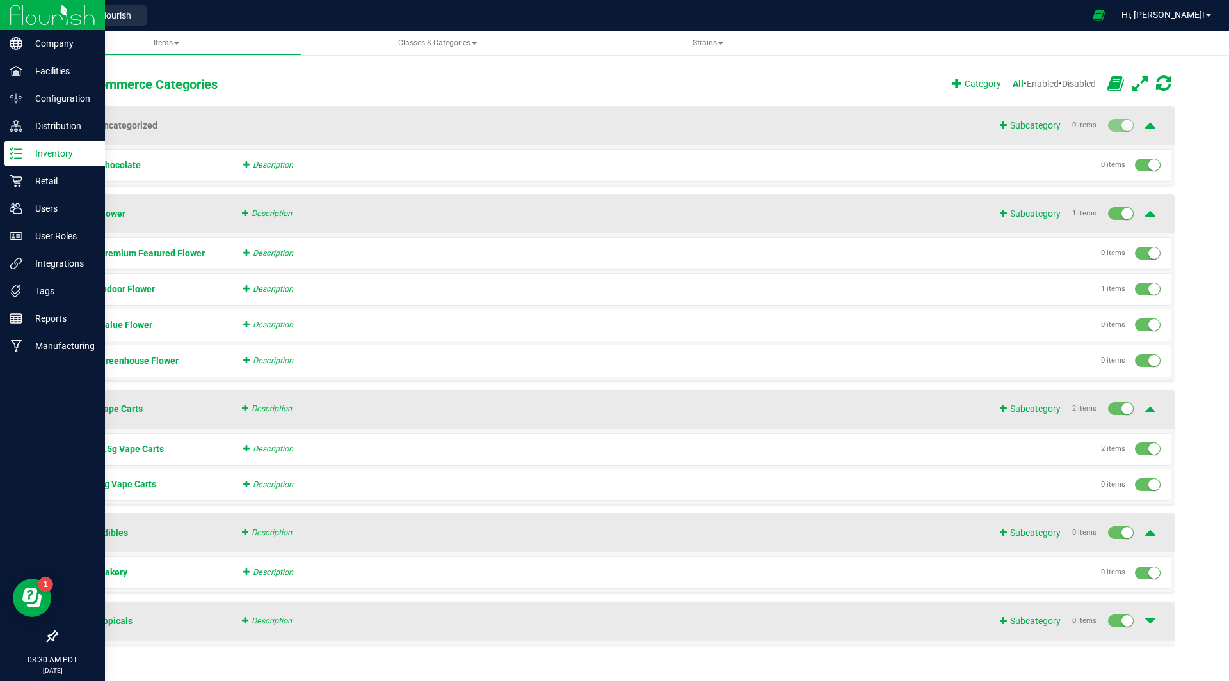
click at [54, 153] on p "Inventory" at bounding box center [60, 153] width 77 height 15
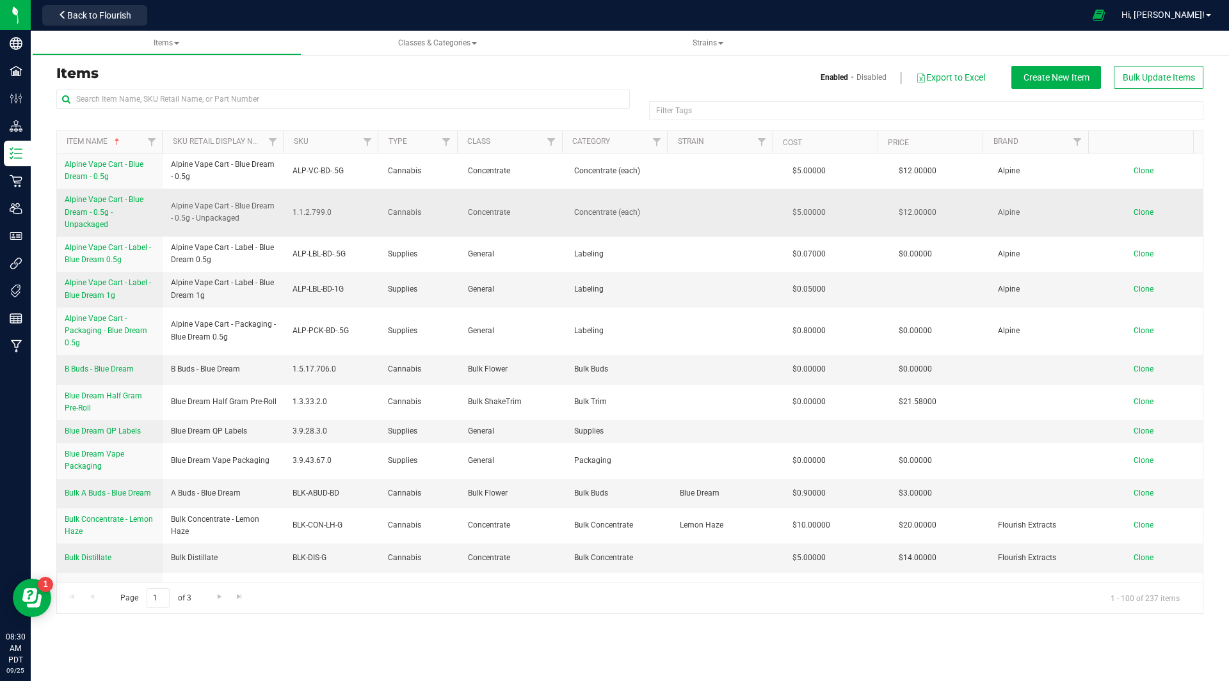
click at [100, 207] on link "Alpine Vape Cart - Blue Dream - 0.5g - Unpackaged" at bounding box center [110, 212] width 91 height 37
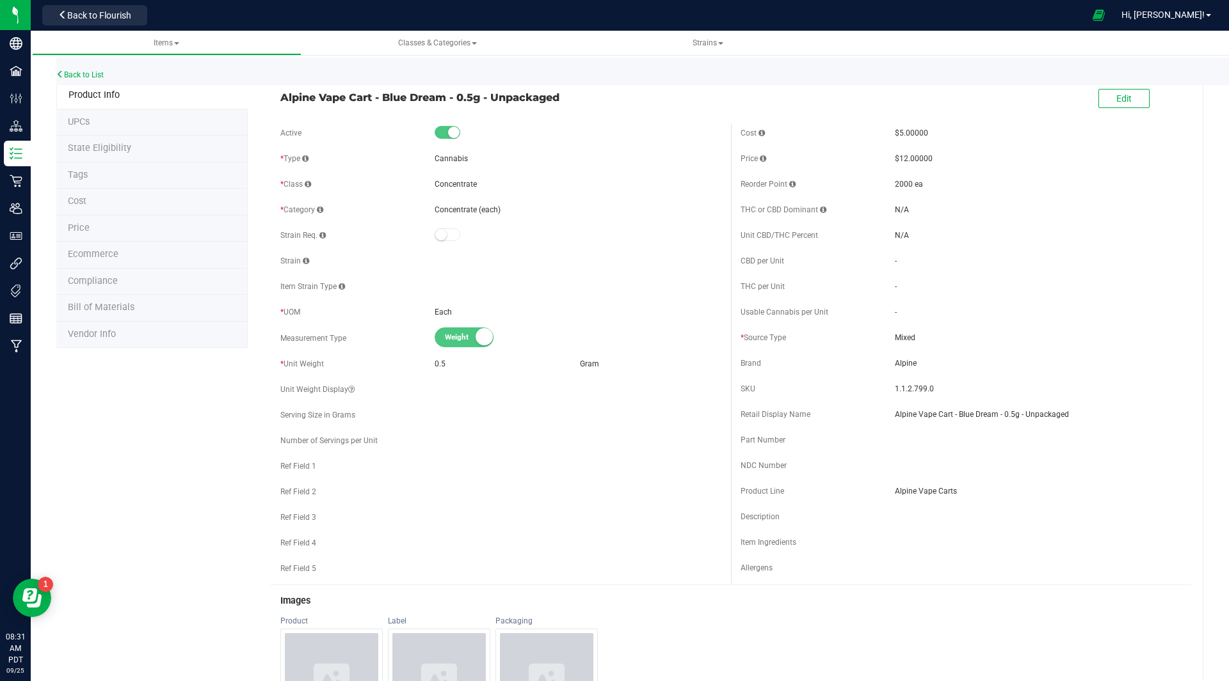
click at [120, 255] on li "Ecommerce" at bounding box center [151, 255] width 191 height 27
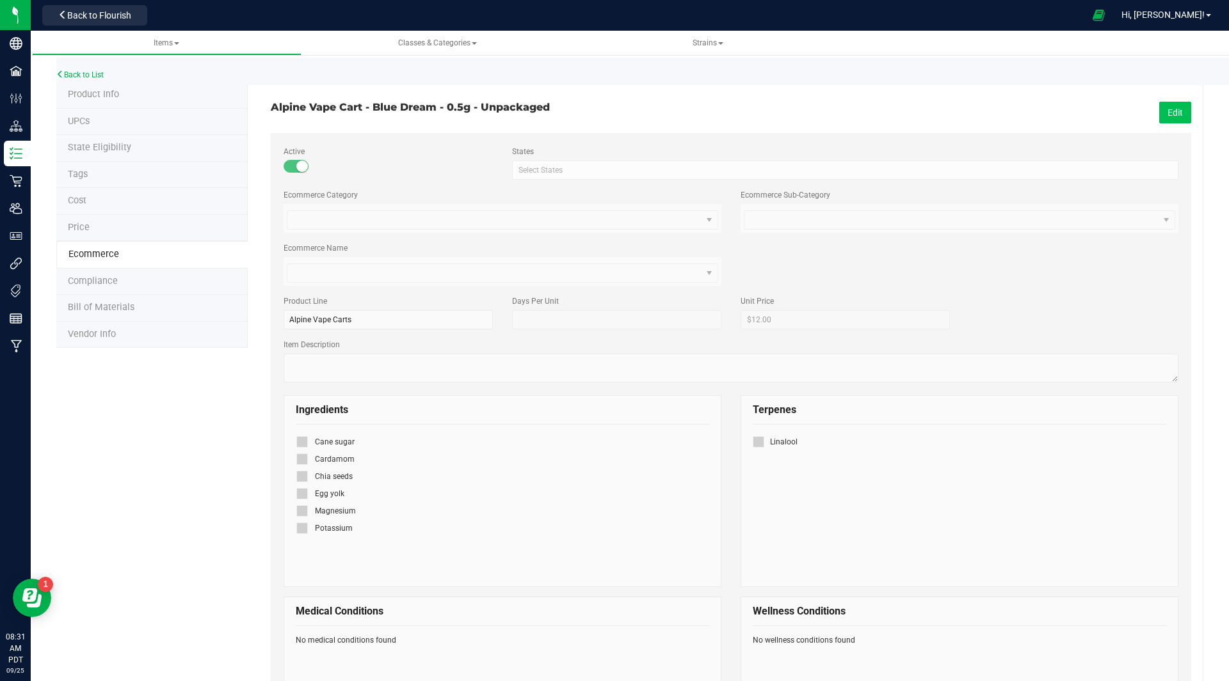
click at [1165, 108] on button "Edit" at bounding box center [1175, 113] width 32 height 22
click at [514, 223] on span at bounding box center [494, 220] width 414 height 18
click at [819, 224] on span at bounding box center [951, 220] width 414 height 18
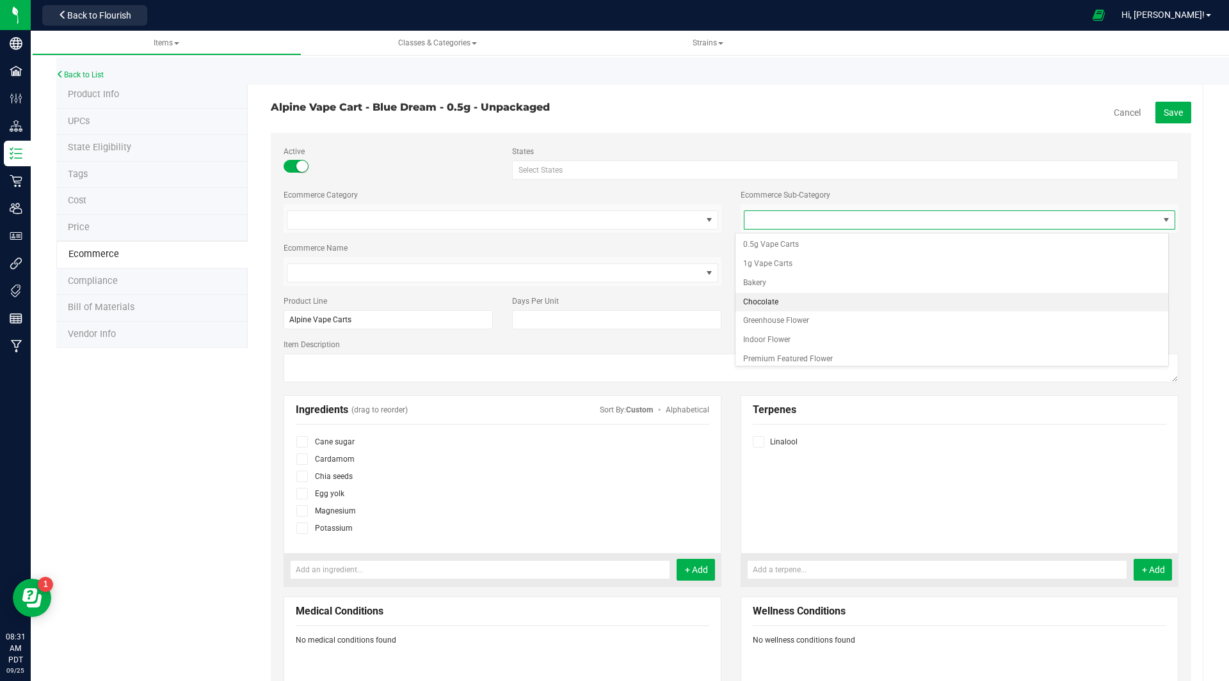
click at [802, 299] on li "Chocolate" at bounding box center [951, 302] width 433 height 19
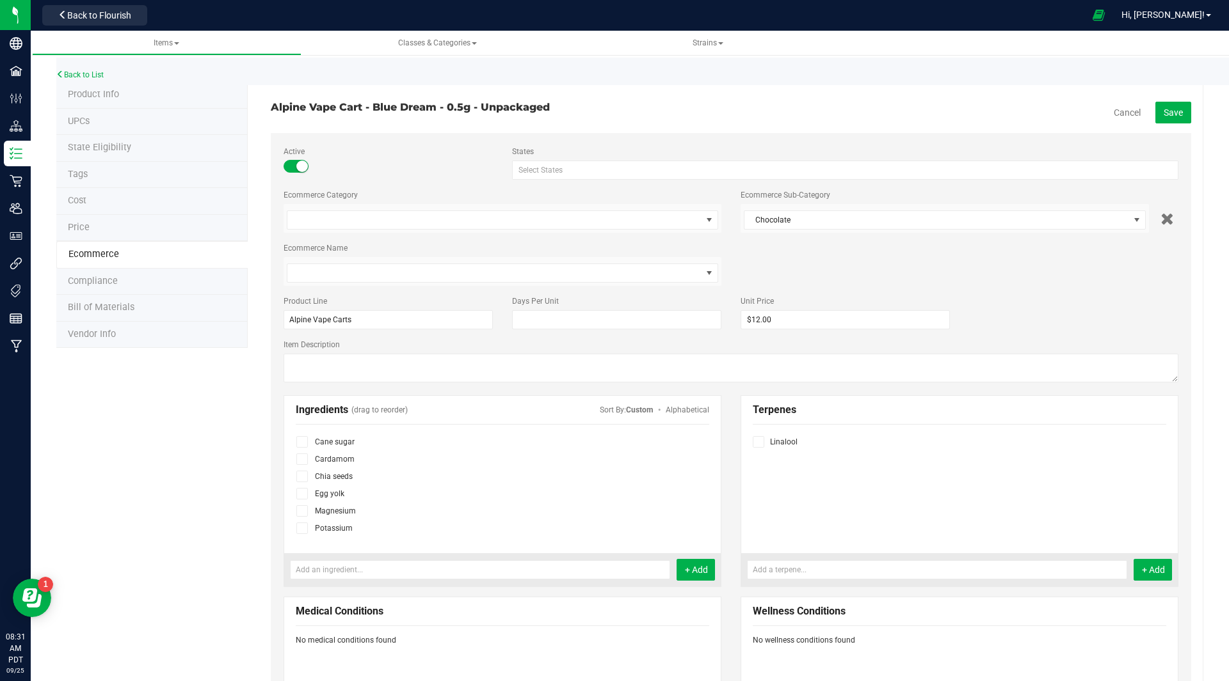
click at [923, 274] on div "Ecommerce Name Elite Flower - Cookies Mint Flourish Farms - Alien Cookies Flowe…" at bounding box center [731, 265] width 914 height 44
click at [1165, 105] on button "Save" at bounding box center [1173, 113] width 36 height 22
click at [527, 219] on span at bounding box center [494, 220] width 414 height 18
click at [411, 182] on form "Active States Select States AK AL AR AZ CA CO CT DC DE FL GA HI IA ID IL IN KS …" at bounding box center [731, 562] width 920 height 859
click at [390, 228] on span at bounding box center [494, 220] width 414 height 18
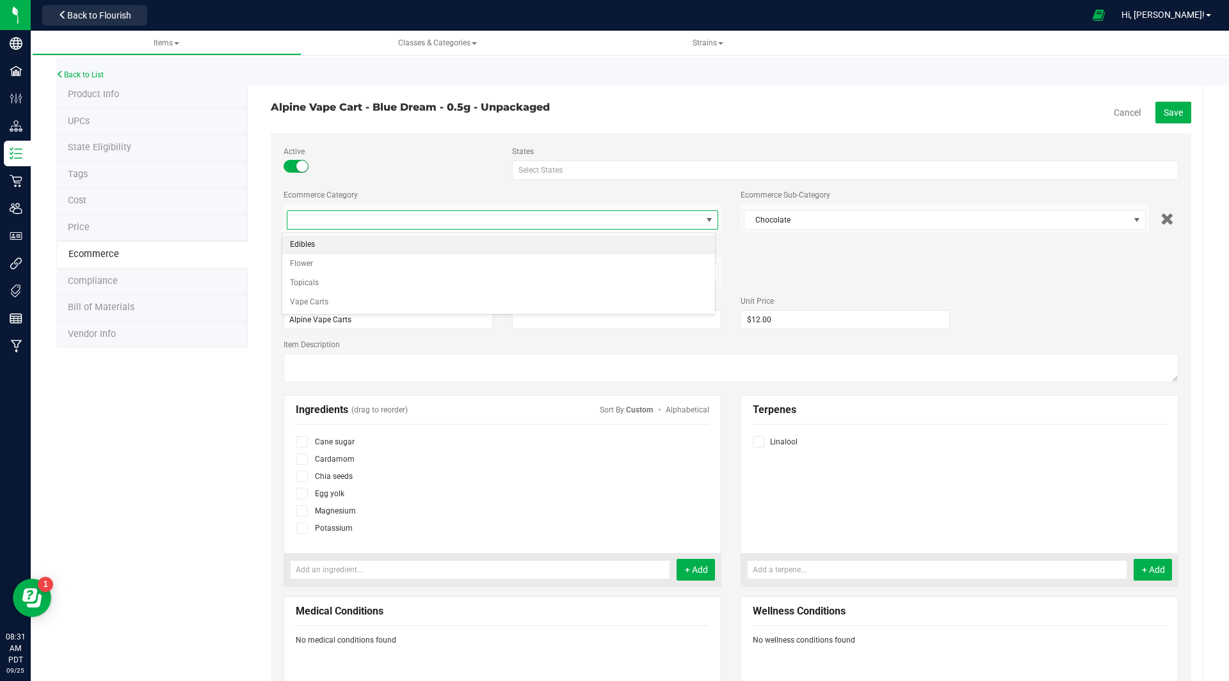
click at [360, 249] on li "Edibles" at bounding box center [498, 244] width 433 height 19
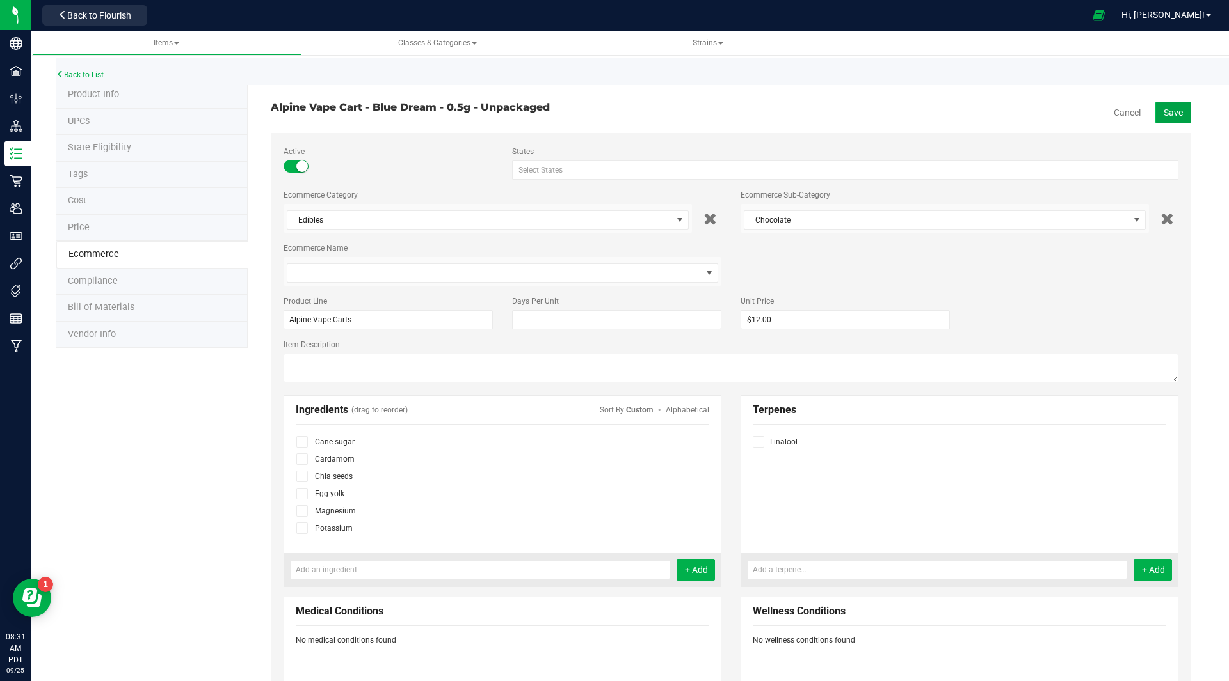
click at [1180, 102] on button "Save" at bounding box center [1173, 113] width 36 height 22
click at [170, 52] on link "Items" at bounding box center [166, 43] width 269 height 25
click at [175, 40] on span "Items" at bounding box center [167, 42] width 26 height 9
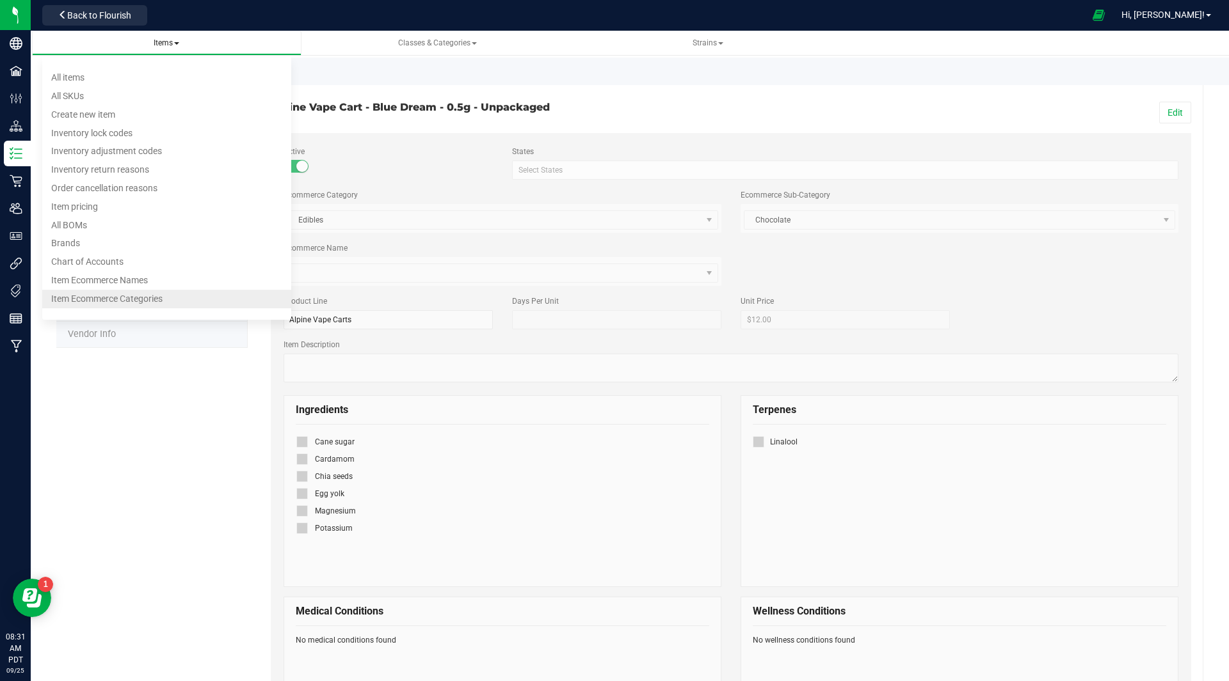
click at [96, 301] on span "Item Ecommerce Categories" at bounding box center [106, 299] width 111 height 10
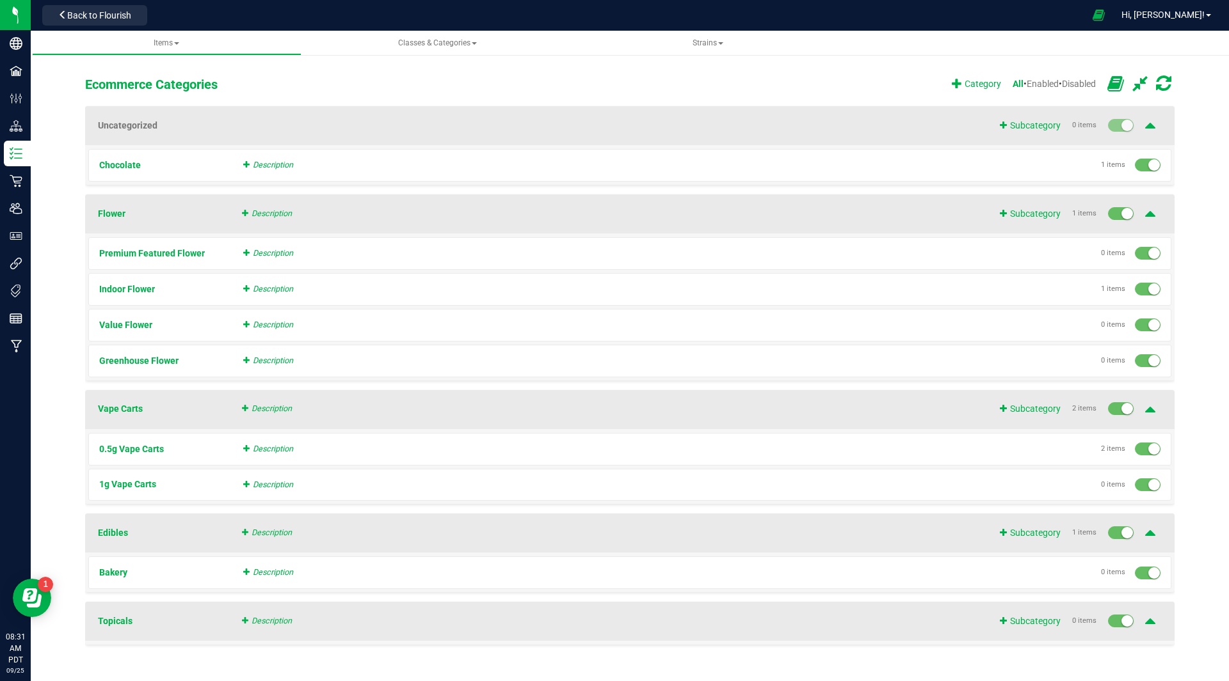
scroll to position [26, 0]
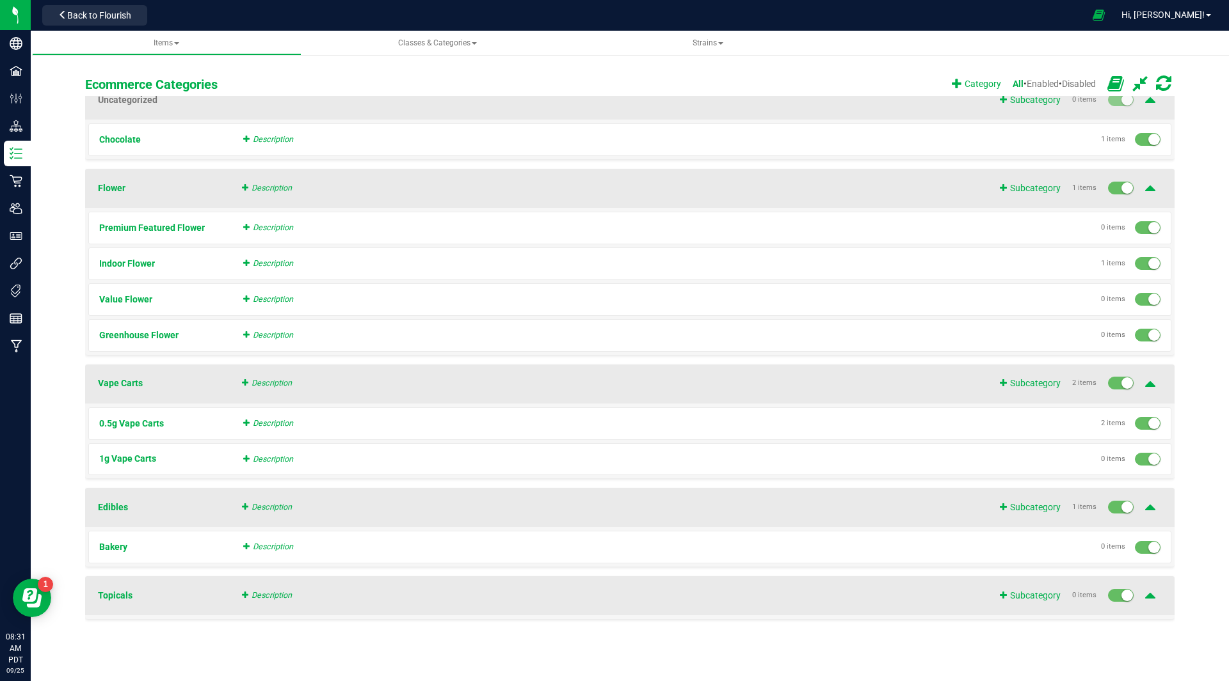
click at [1084, 507] on small "1 items" at bounding box center [1084, 507] width 24 height 11
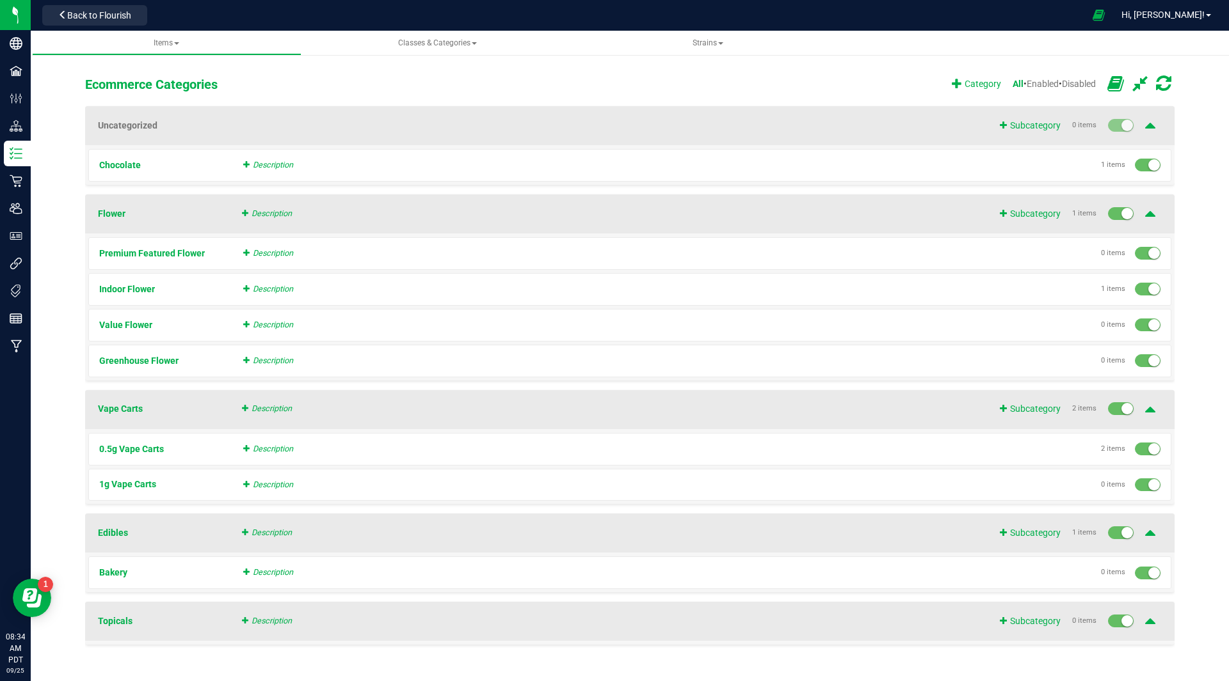
click at [872, 74] on div "Ecommerce Categories Category All • Enabled • Disabled" at bounding box center [629, 84] width 1089 height 24
click at [1038, 85] on div "All • Enabled • Disabled" at bounding box center [1053, 83] width 83 height 13
click at [1038, 85] on span "Enabled" at bounding box center [1042, 84] width 32 height 10
click at [1063, 81] on span "Disabled" at bounding box center [1079, 84] width 34 height 10
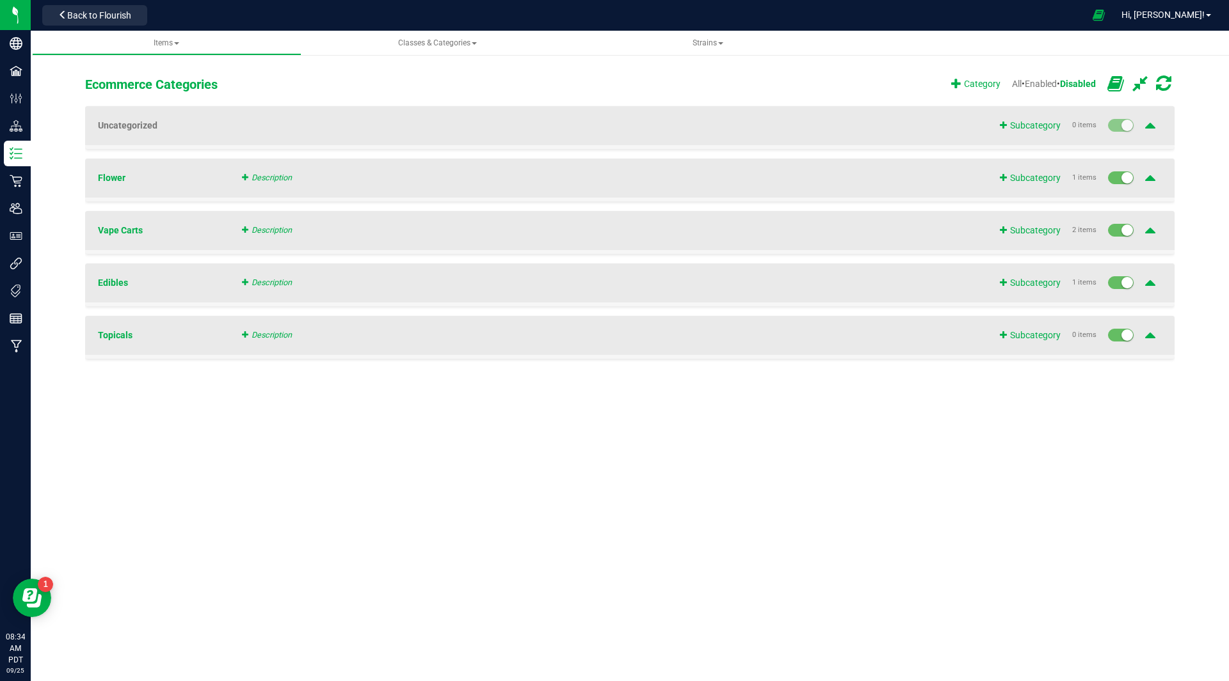
click at [968, 394] on div "Ecommerce Categories Category All • Enabled • Disabled Uncategorized Subcategor…" at bounding box center [630, 223] width 1198 height 373
click at [1038, 83] on span "Enabled" at bounding box center [1040, 84] width 32 height 10
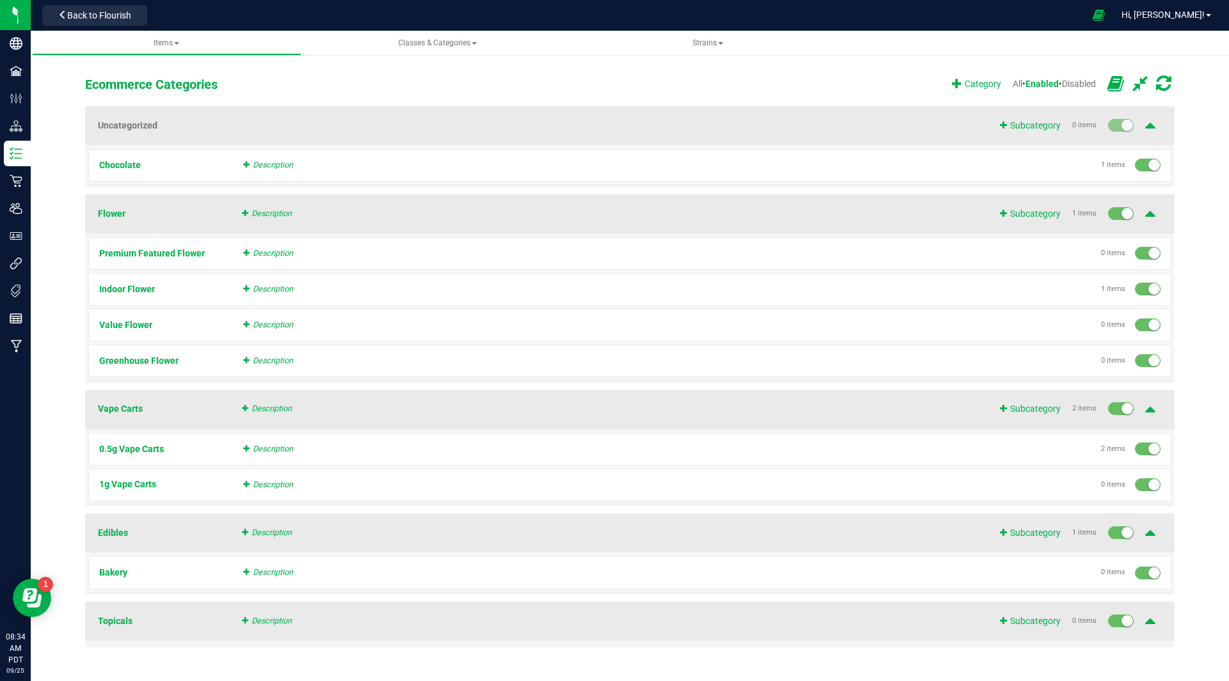
click at [1114, 83] on icon at bounding box center [1115, 84] width 17 height 18
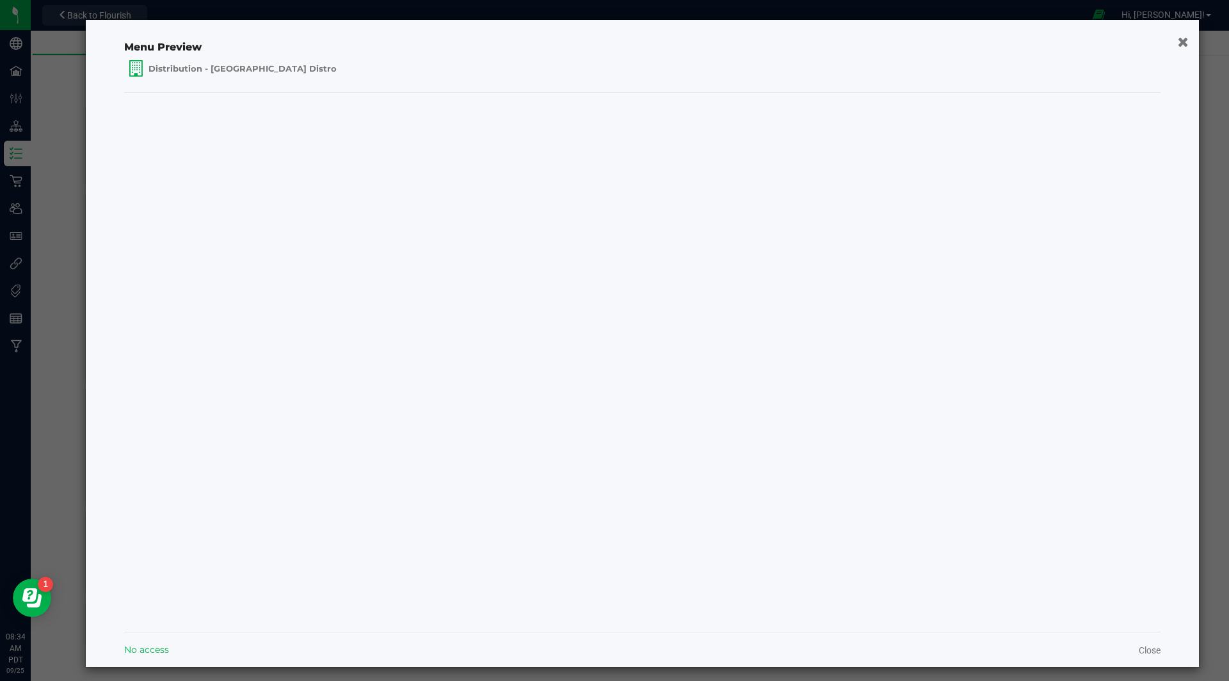
click at [1177, 39] on icon "button" at bounding box center [1182, 41] width 11 height 13
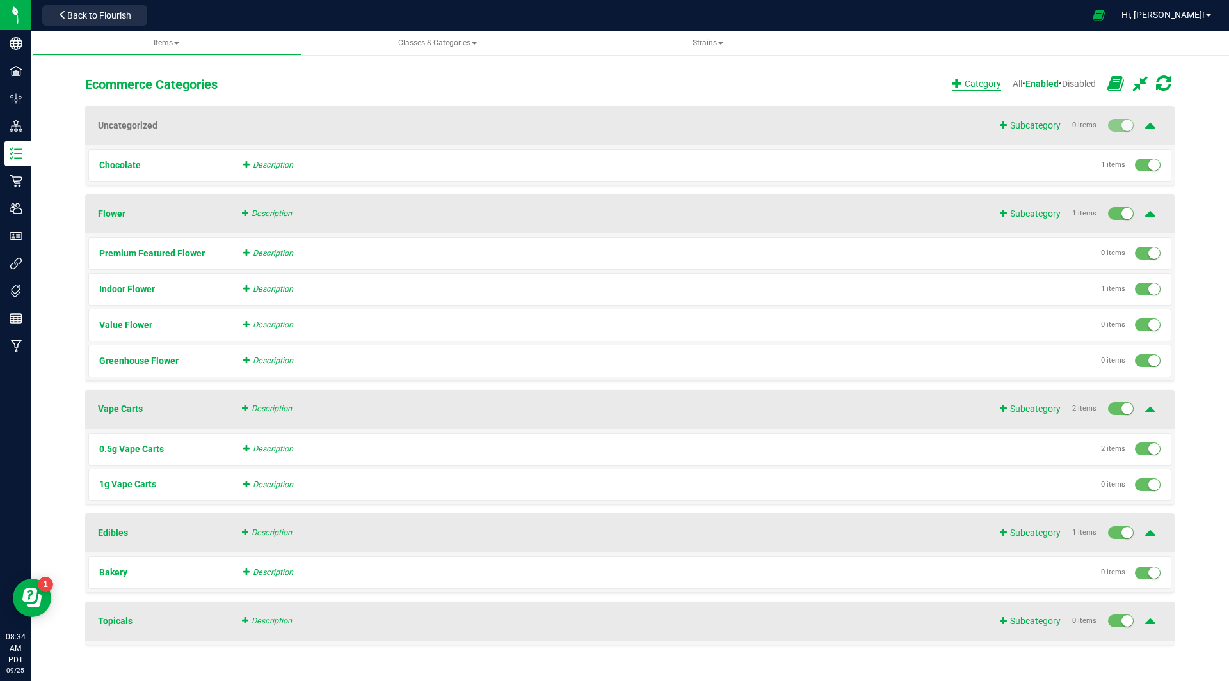
click at [964, 90] on span "Category" at bounding box center [975, 83] width 49 height 13
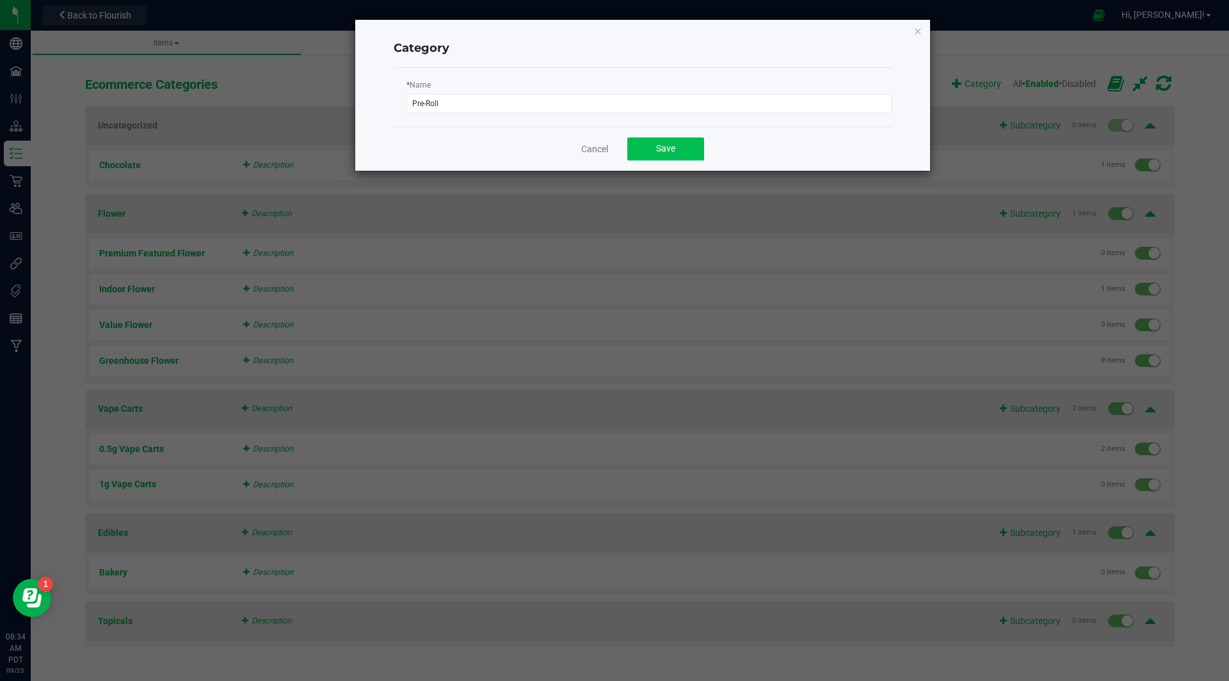
type input "Pre-Roll"
click at [681, 154] on button "Save" at bounding box center [665, 149] width 77 height 23
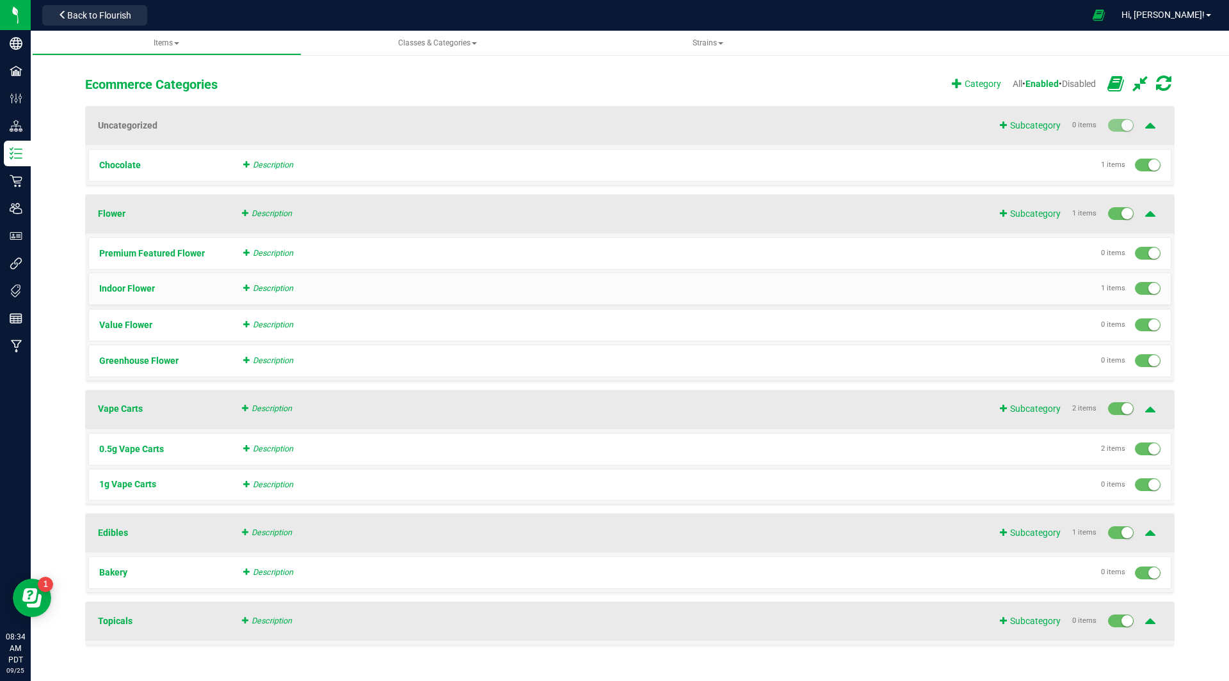
scroll to position [78, 0]
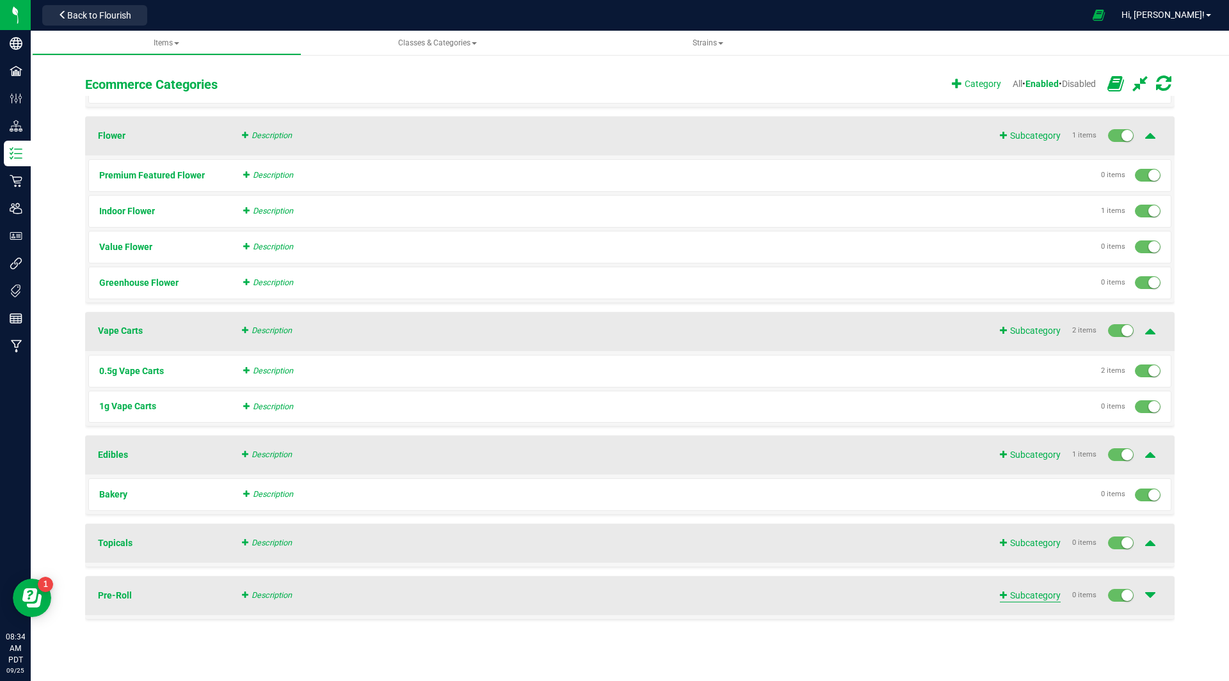
click at [1042, 598] on span "Subcategory" at bounding box center [1029, 595] width 61 height 13
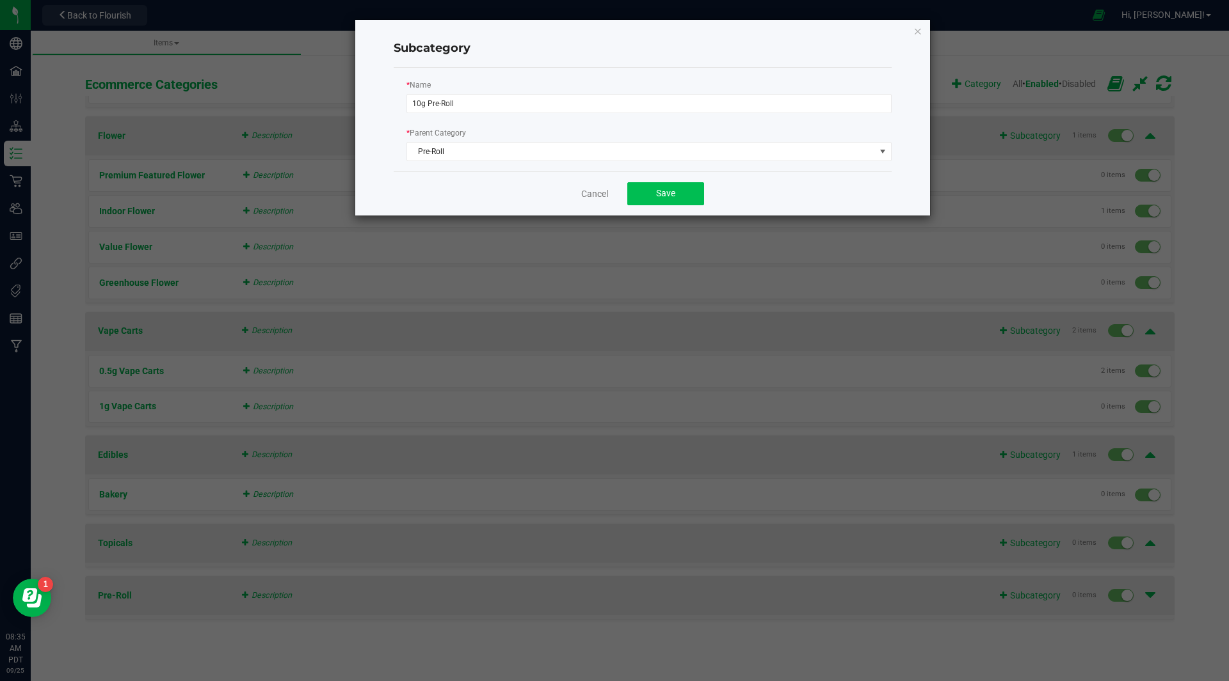
type input "10g Pre-Roll"
click at [680, 202] on button "Save" at bounding box center [665, 193] width 77 height 23
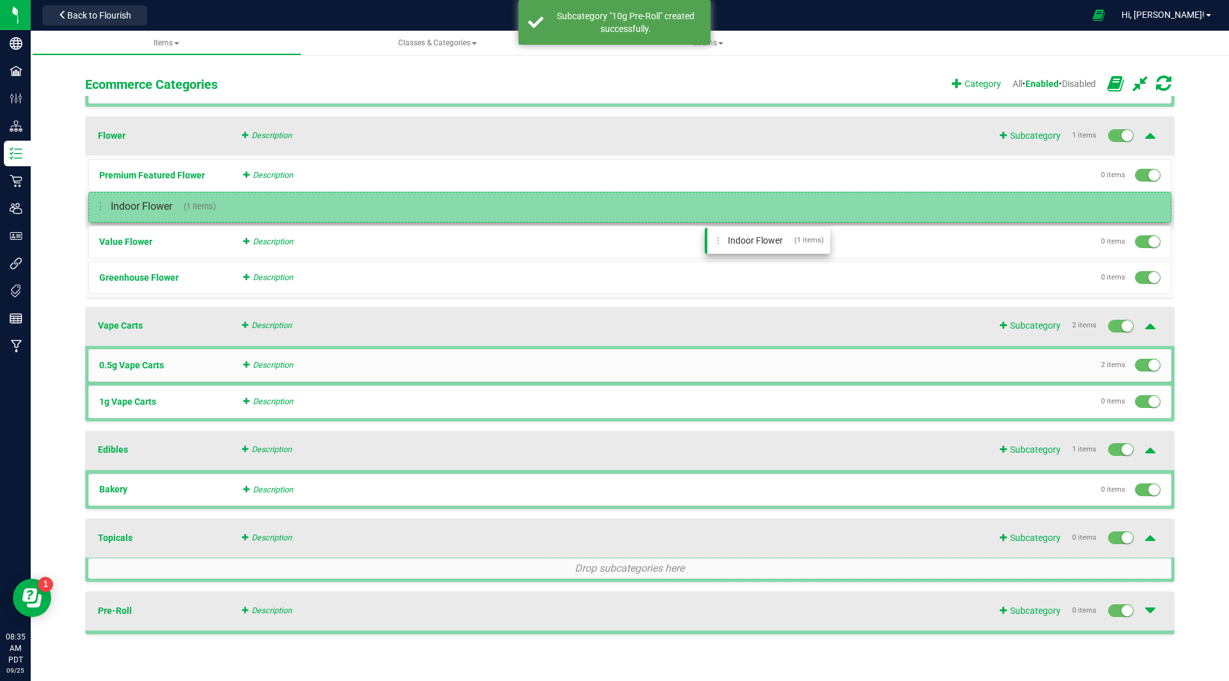
drag, startPoint x: 680, startPoint y: 202, endPoint x: 820, endPoint y: 369, distance: 218.4
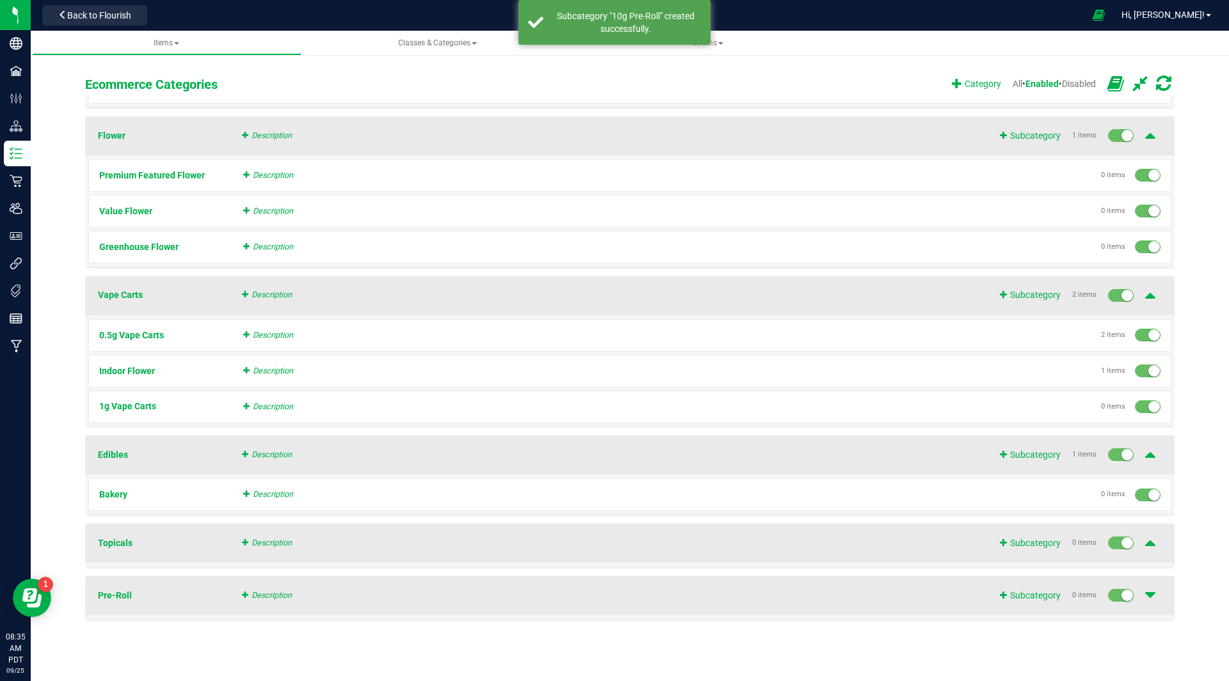
scroll to position [0, 0]
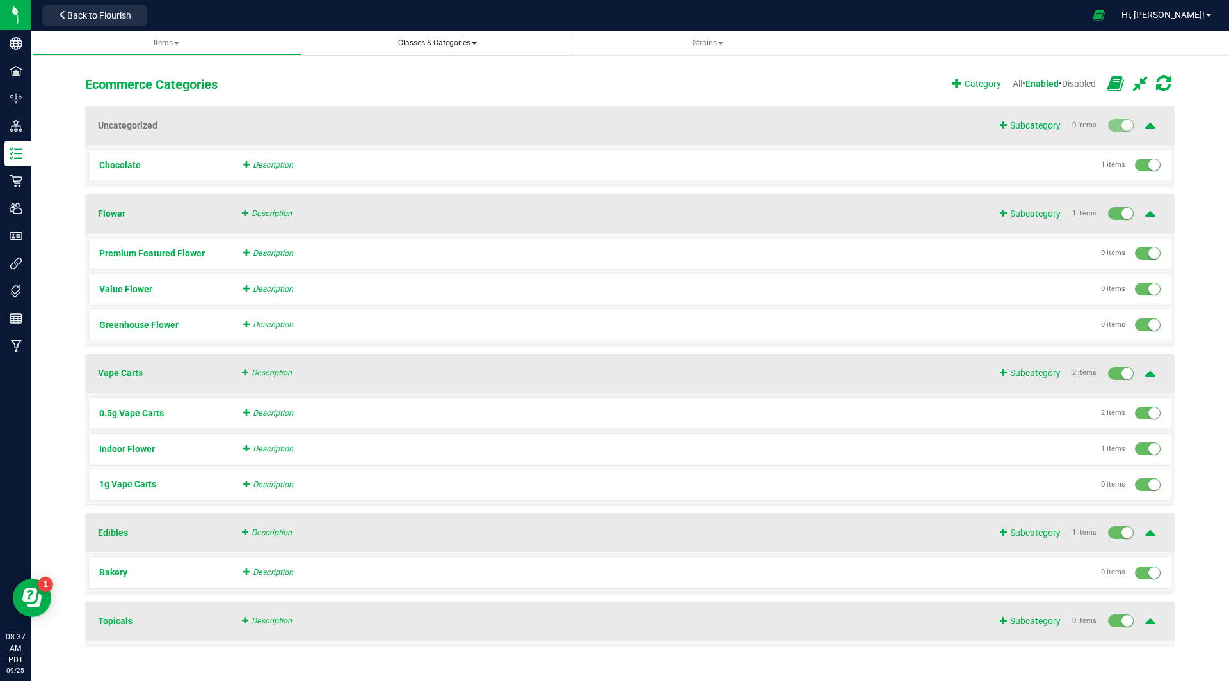
click at [456, 33] on link "Classes & Categories" at bounding box center [437, 43] width 269 height 25
click at [434, 49] on link "Classes & Categories" at bounding box center [437, 43] width 269 height 25
click at [530, 72] on div "Ecommerce Categories Category All • Enabled • Disabled Uncategorized Subcategor…" at bounding box center [629, 350] width 1147 height 601
click at [442, 40] on span "Classes & Categories" at bounding box center [437, 42] width 79 height 9
click at [382, 68] on li "All classes" at bounding box center [437, 77] width 249 height 19
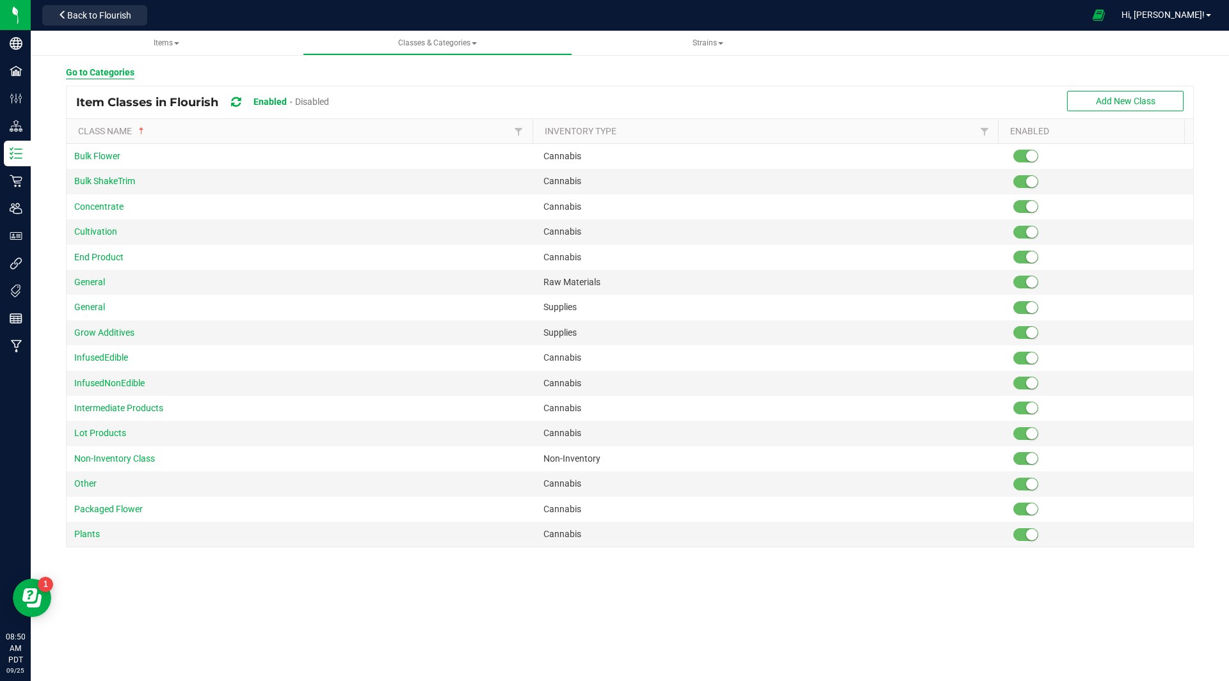
click at [112, 68] on p "Go to Categories" at bounding box center [100, 72] width 68 height 13
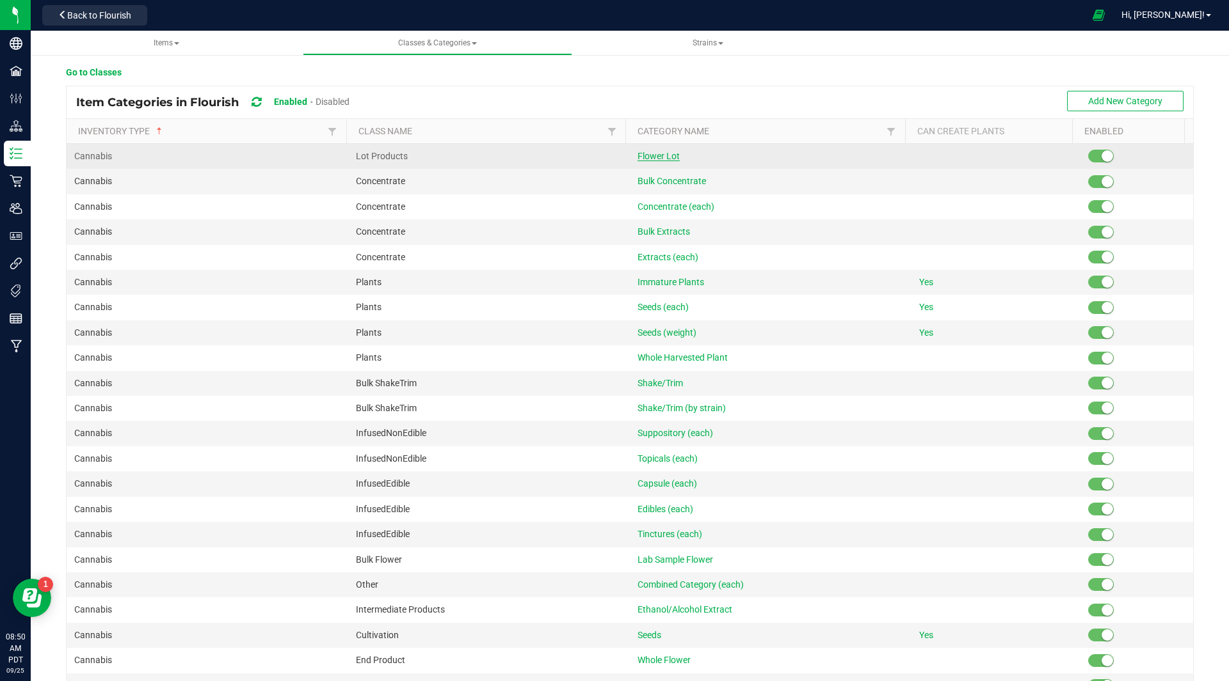
click at [651, 155] on span "Flower Lot" at bounding box center [658, 156] width 42 height 10
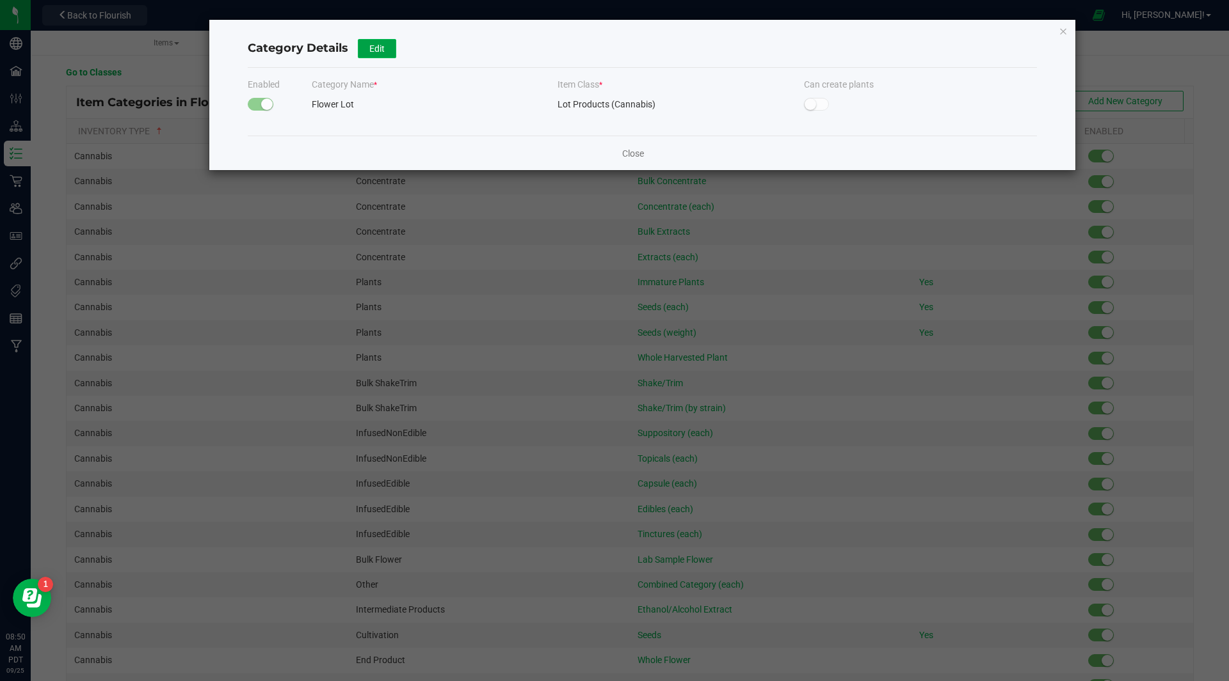
click at [369, 48] on span "Edit" at bounding box center [376, 49] width 15 height 10
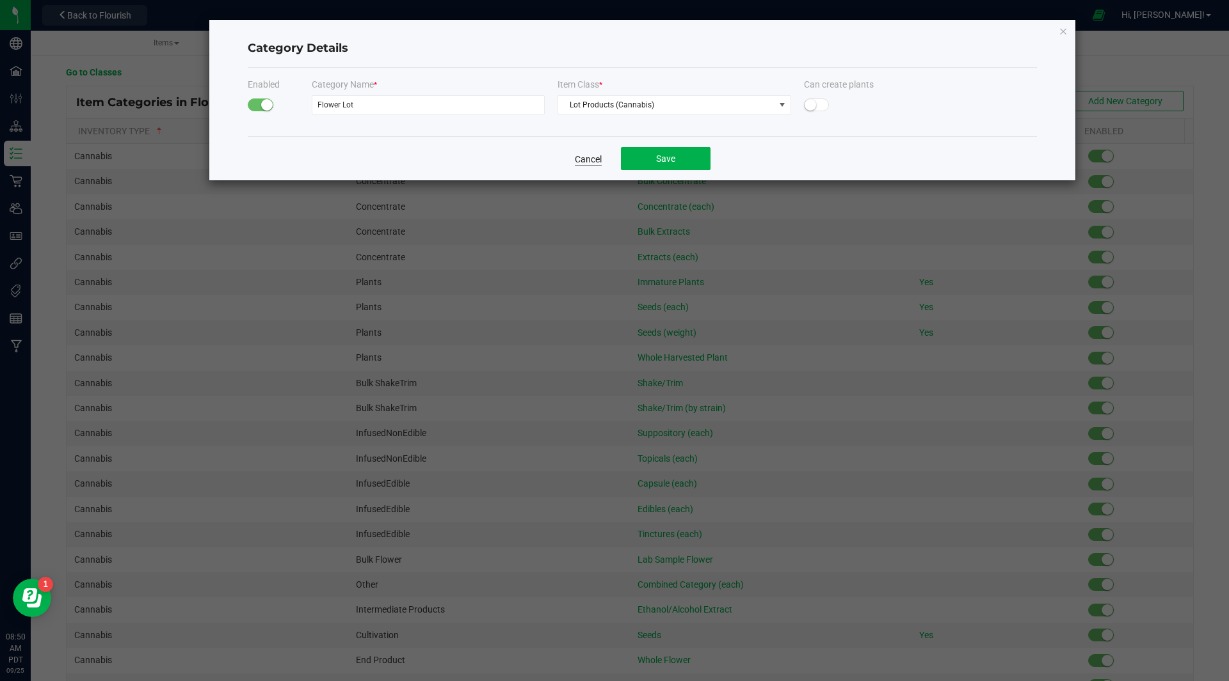
click at [585, 159] on link "Cancel" at bounding box center [588, 159] width 27 height 13
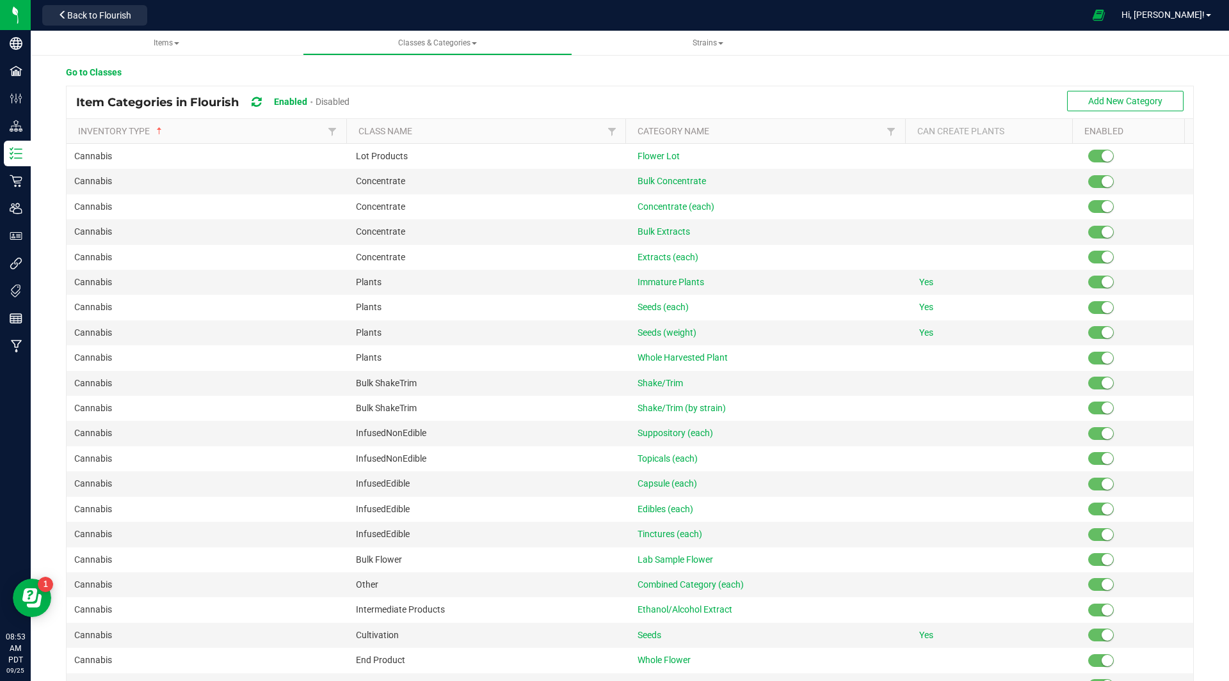
click at [772, 97] on div "Item Categories in Flourish Enabled Disabled Add New Category" at bounding box center [630, 102] width 1126 height 32
click at [1123, 106] on button "Add New Category" at bounding box center [1125, 101] width 116 height 20
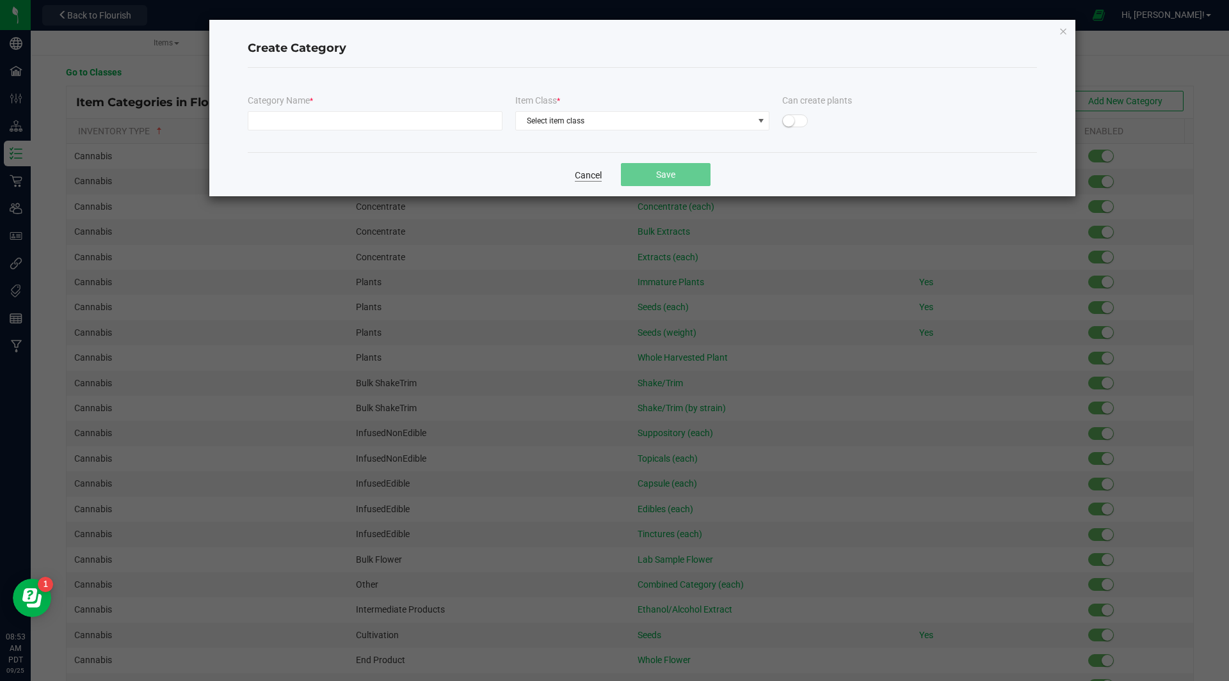
click at [584, 177] on link "Cancel" at bounding box center [588, 175] width 27 height 13
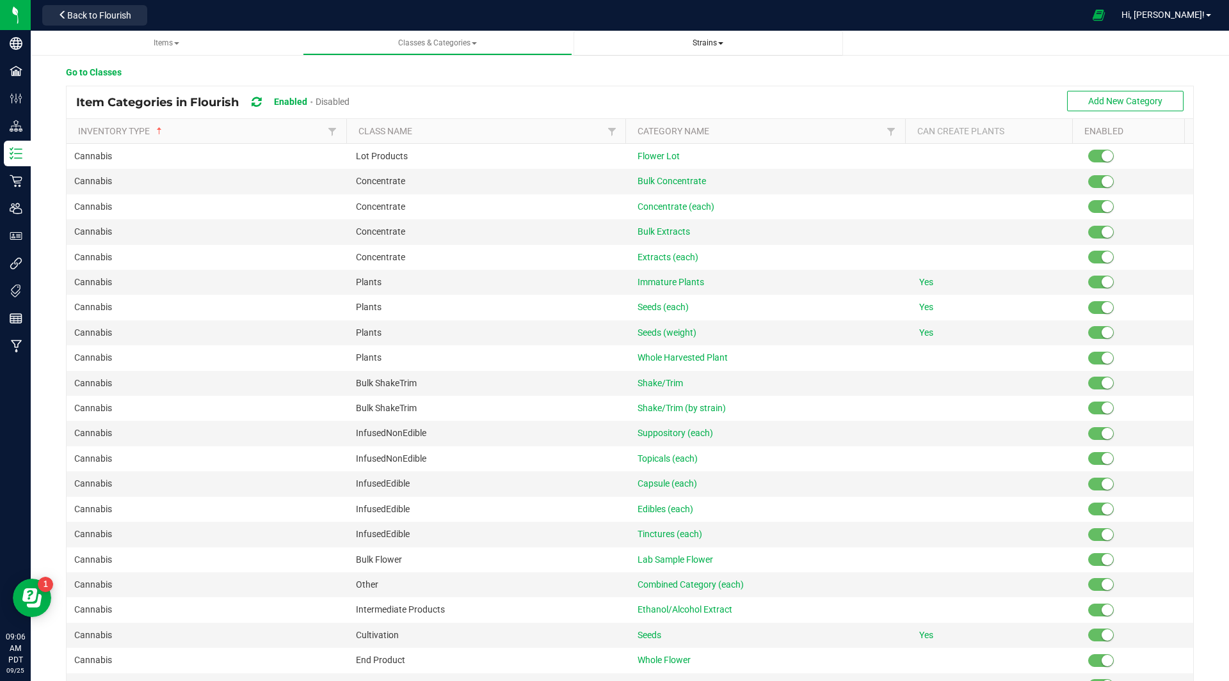
click at [709, 46] on span "Strains" at bounding box center [707, 42] width 31 height 9
click at [673, 82] on li "All strains" at bounding box center [708, 77] width 249 height 19
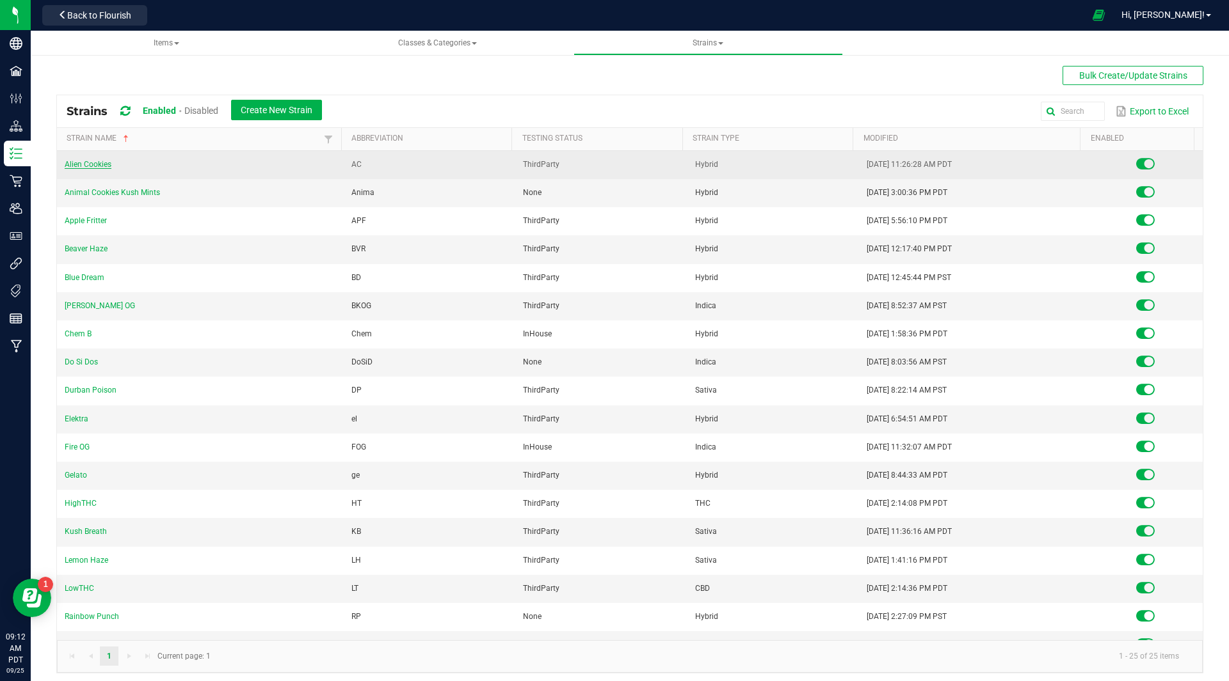
click at [104, 165] on link "Alien Cookies" at bounding box center [88, 164] width 47 height 9
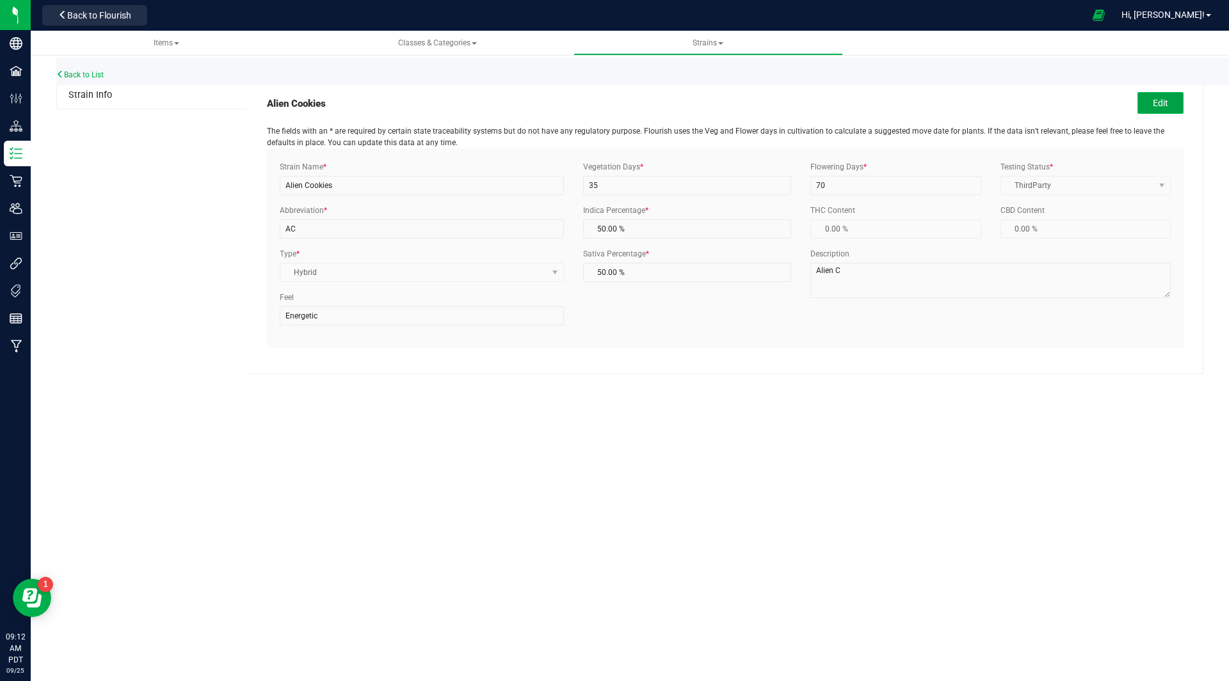
click at [1162, 103] on button "Edit" at bounding box center [1160, 103] width 46 height 22
click at [76, 96] on span "Strain Info" at bounding box center [90, 95] width 44 height 11
click at [1146, 102] on button "Edit" at bounding box center [1160, 103] width 46 height 22
